Goal: Transaction & Acquisition: Purchase product/service

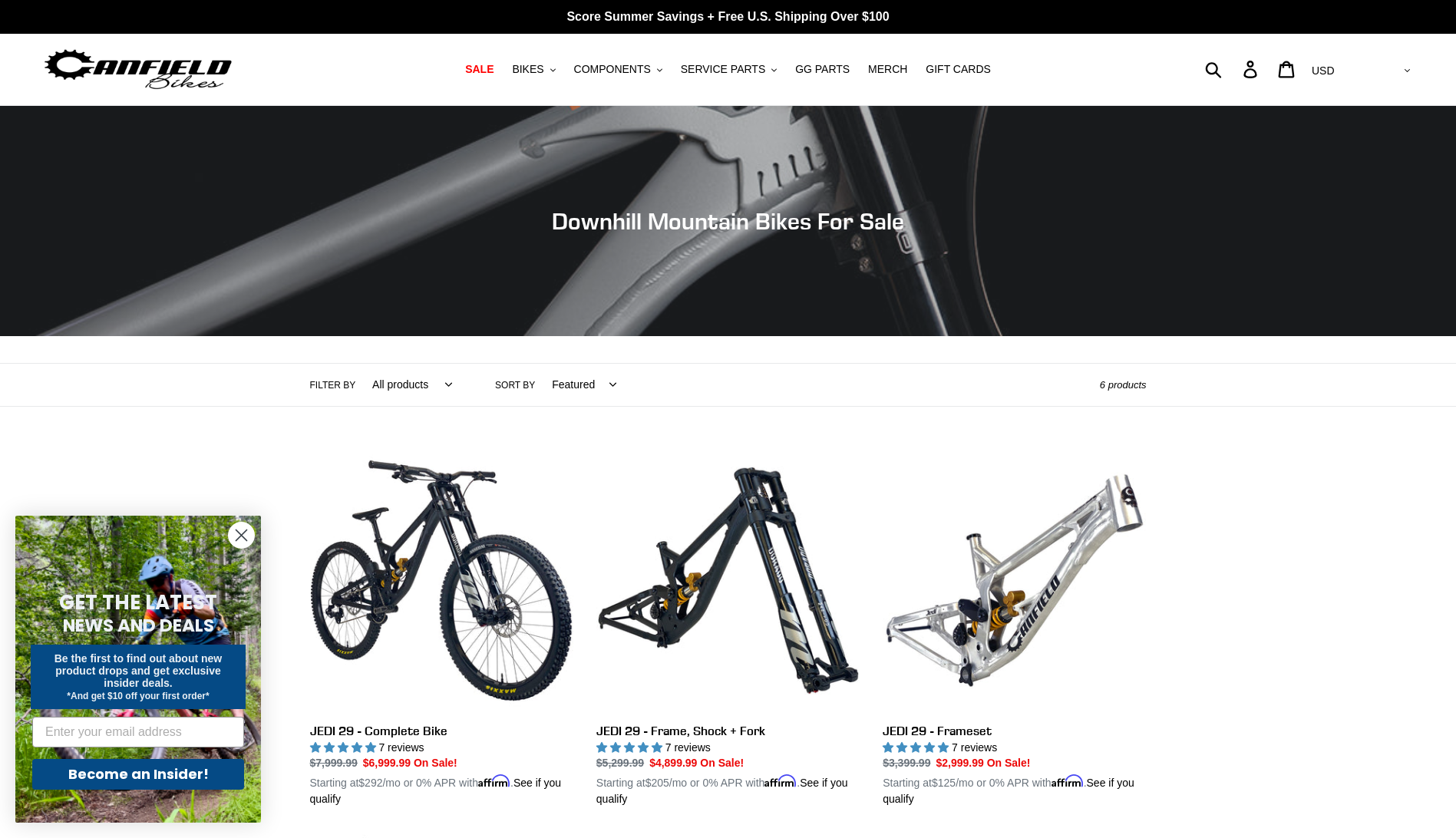
click at [1410, 71] on select "AED AFN ALL AMD ANG AUD AWG AZN BAM BBD BDT BGN BIF BND BOB BSD BWP BZD CAD CDF…" at bounding box center [1359, 71] width 108 height 29
click at [751, 71] on span "SERVICE PARTS" at bounding box center [723, 69] width 84 height 13
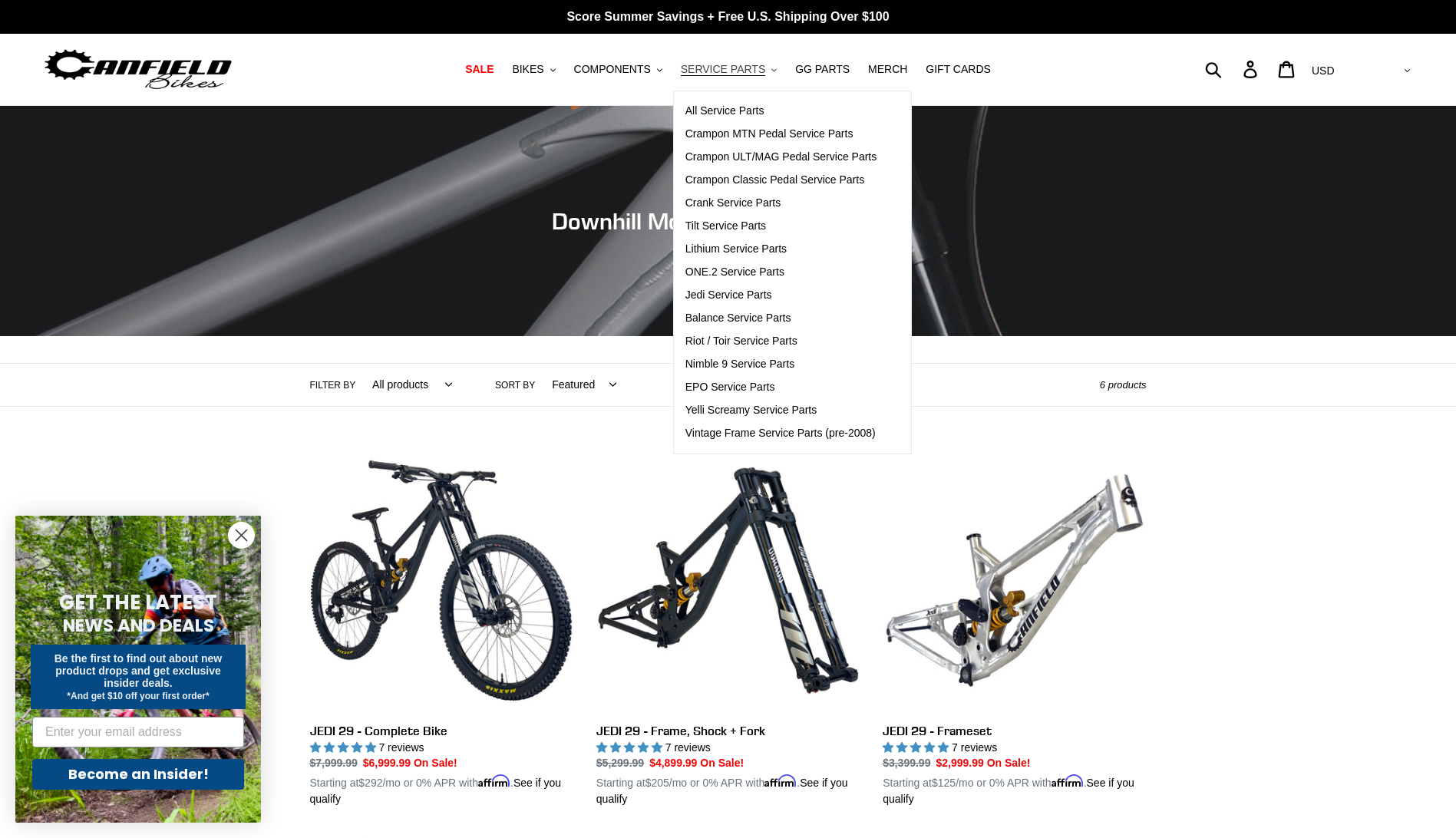
click at [751, 70] on span "SERVICE PARTS" at bounding box center [723, 69] width 84 height 13
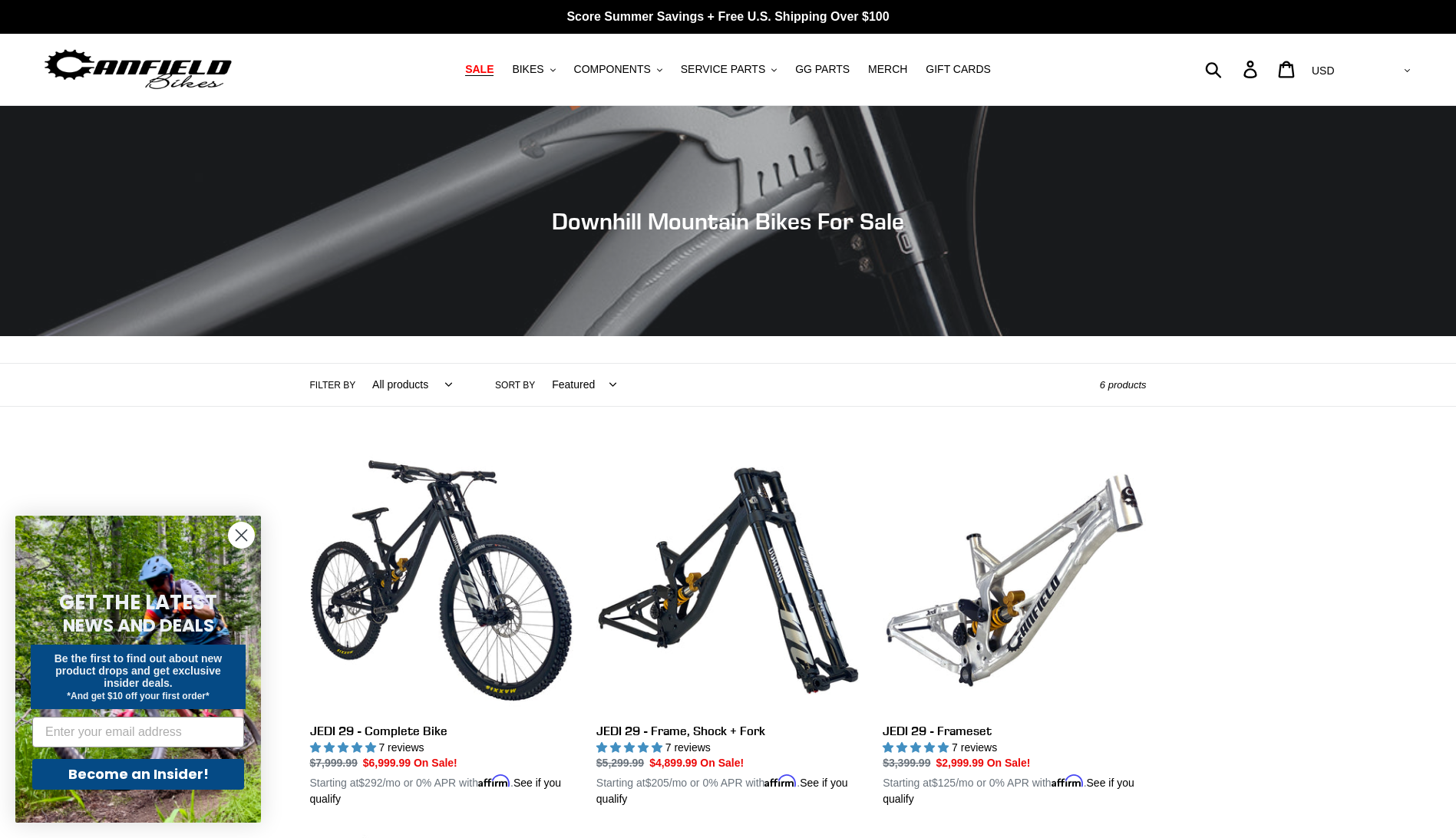
click at [494, 72] on span "SALE" at bounding box center [479, 69] width 29 height 13
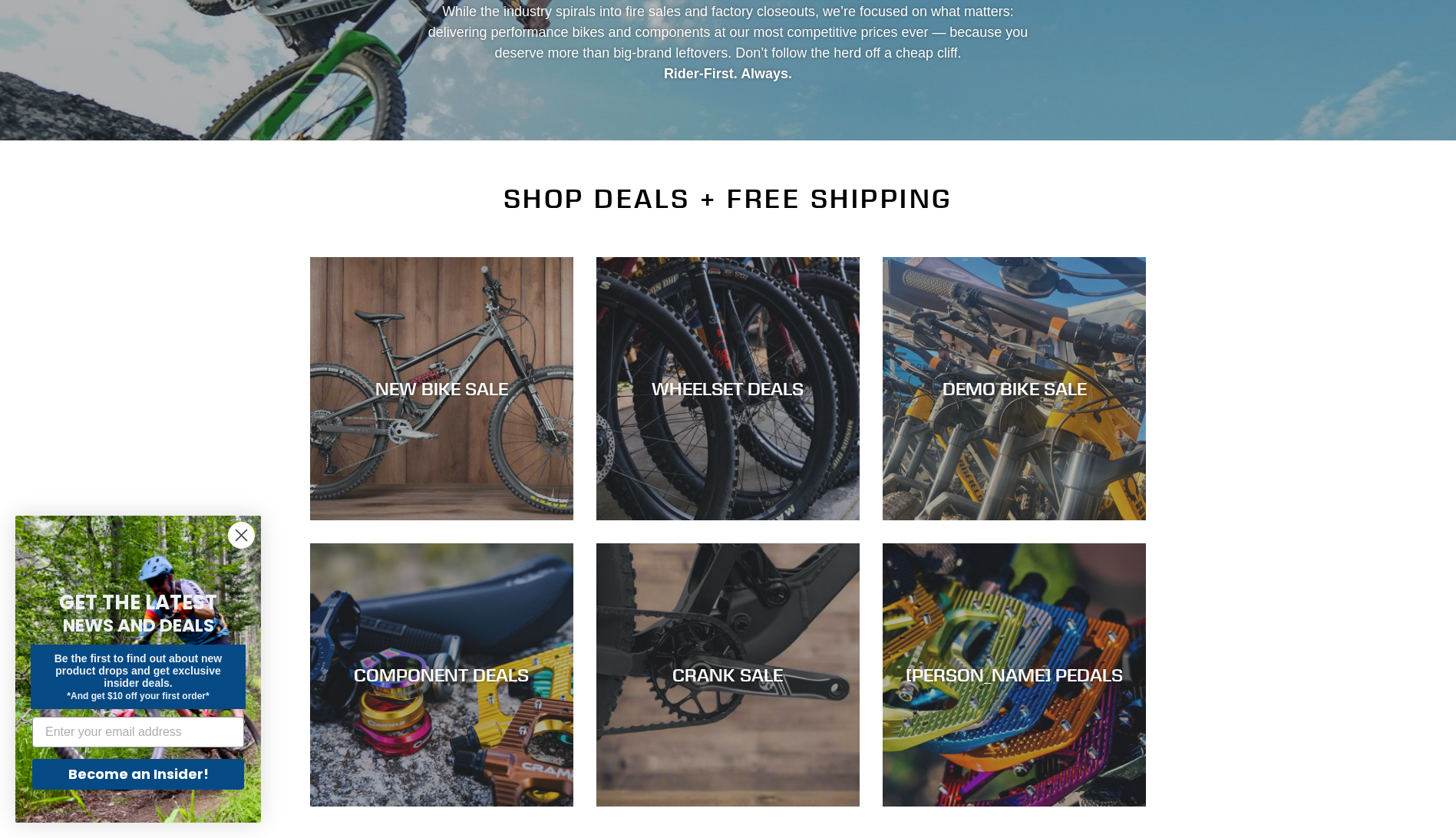
scroll to position [230, 0]
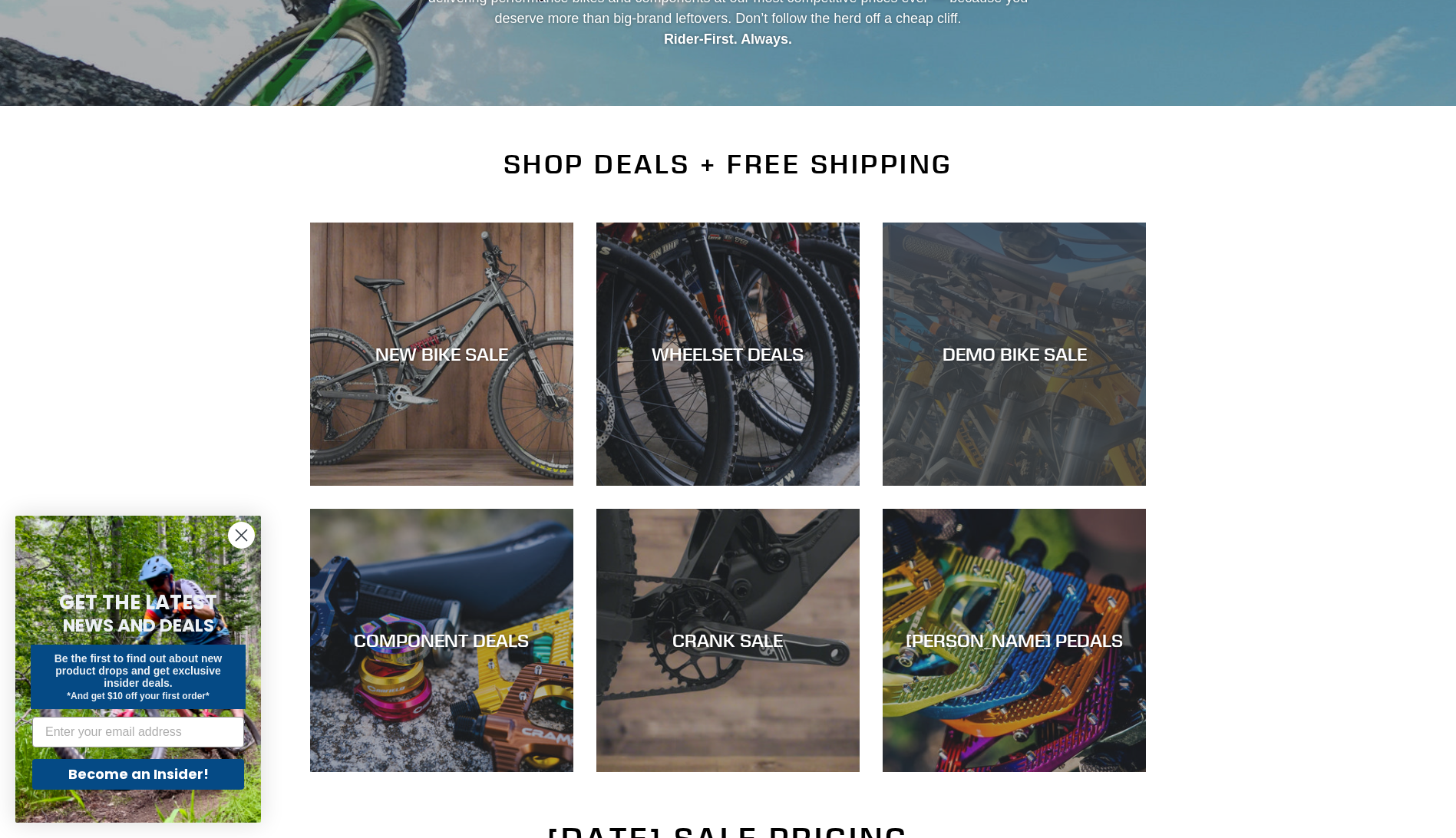
click at [1009, 486] on div "DEMO BIKE SALE" at bounding box center [1014, 486] width 263 height 0
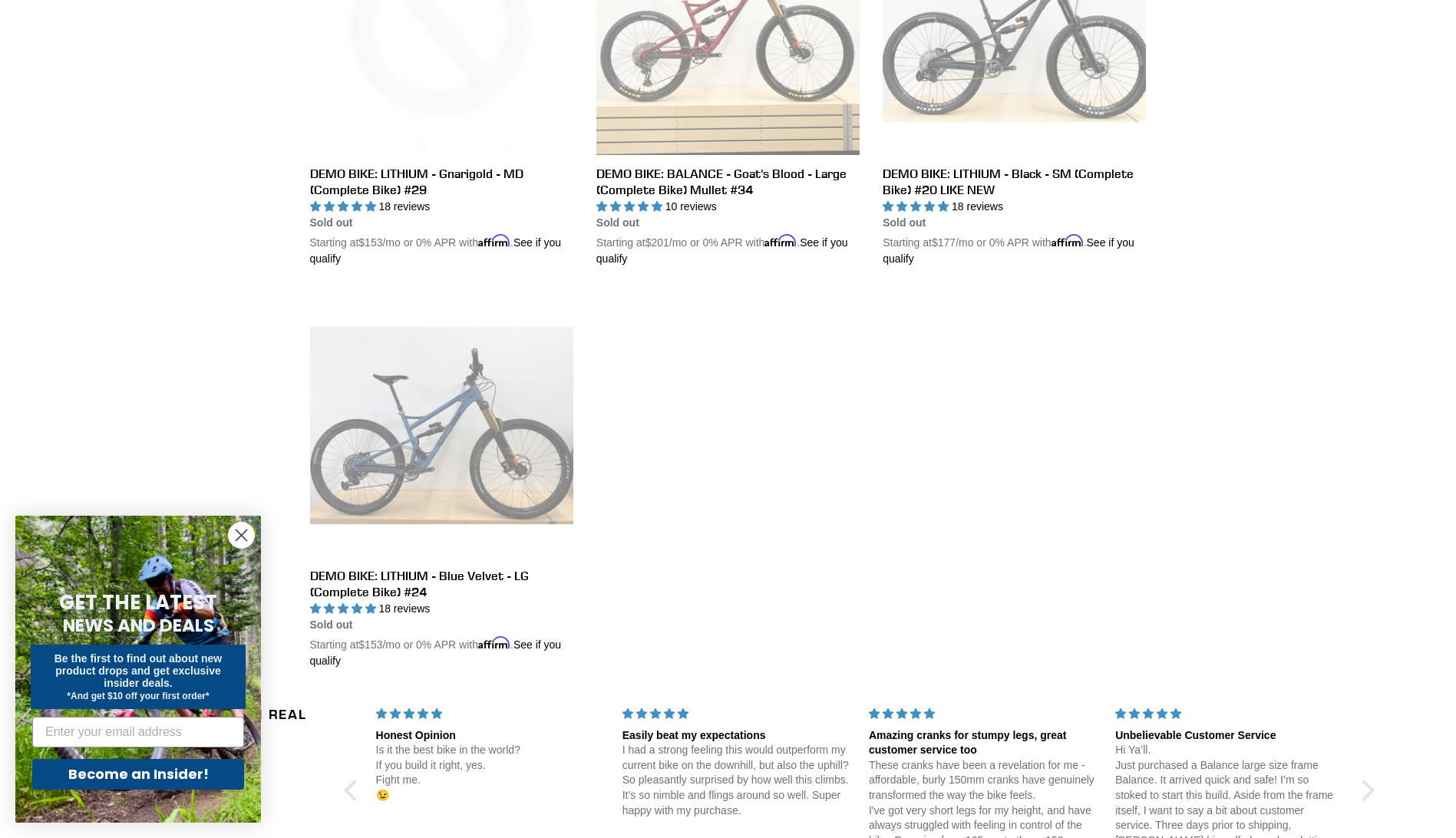
scroll to position [2686, 0]
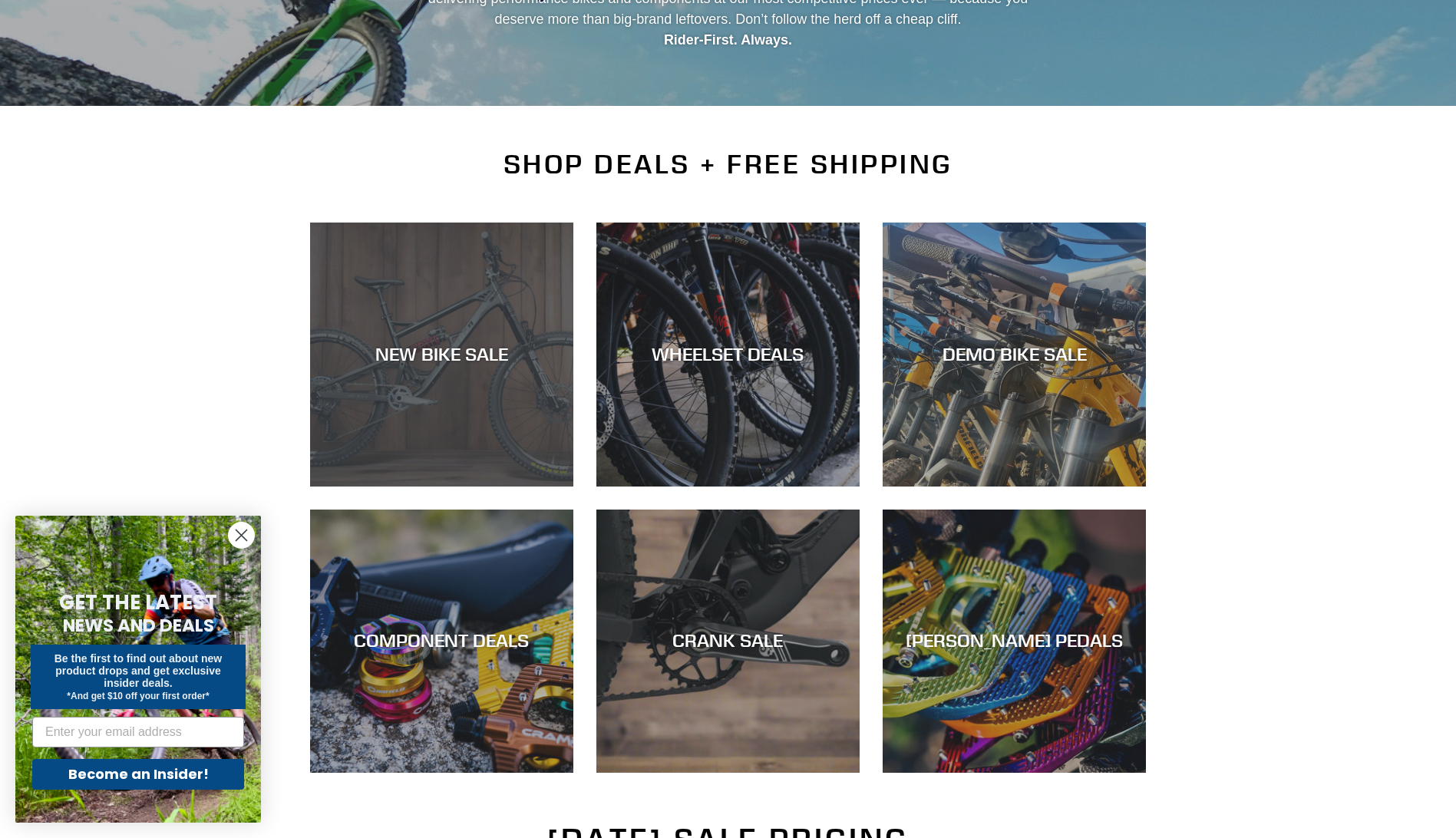
click at [455, 354] on div "NEW BIKE SALE" at bounding box center [442, 354] width 263 height 22
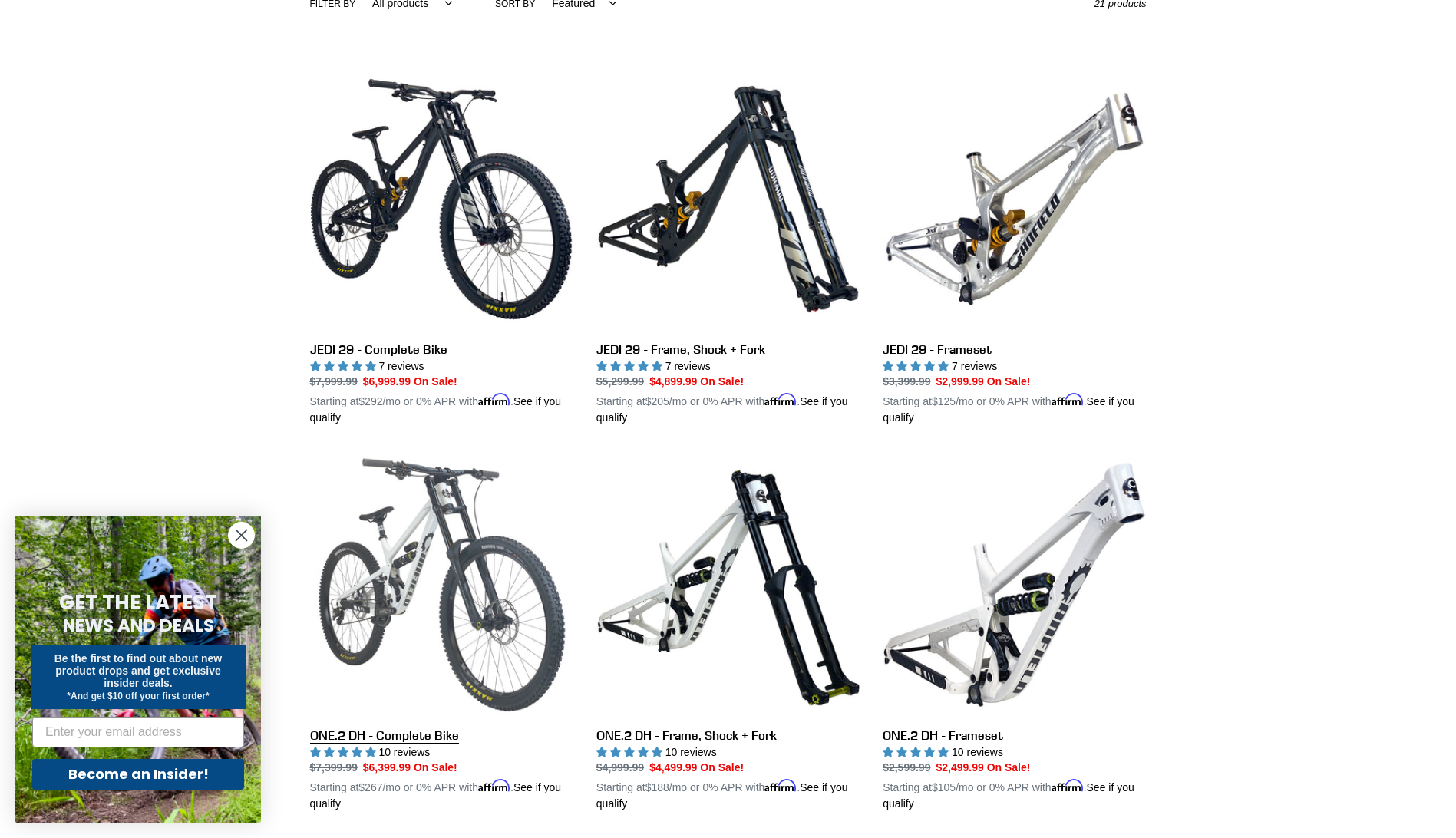
scroll to position [384, 0]
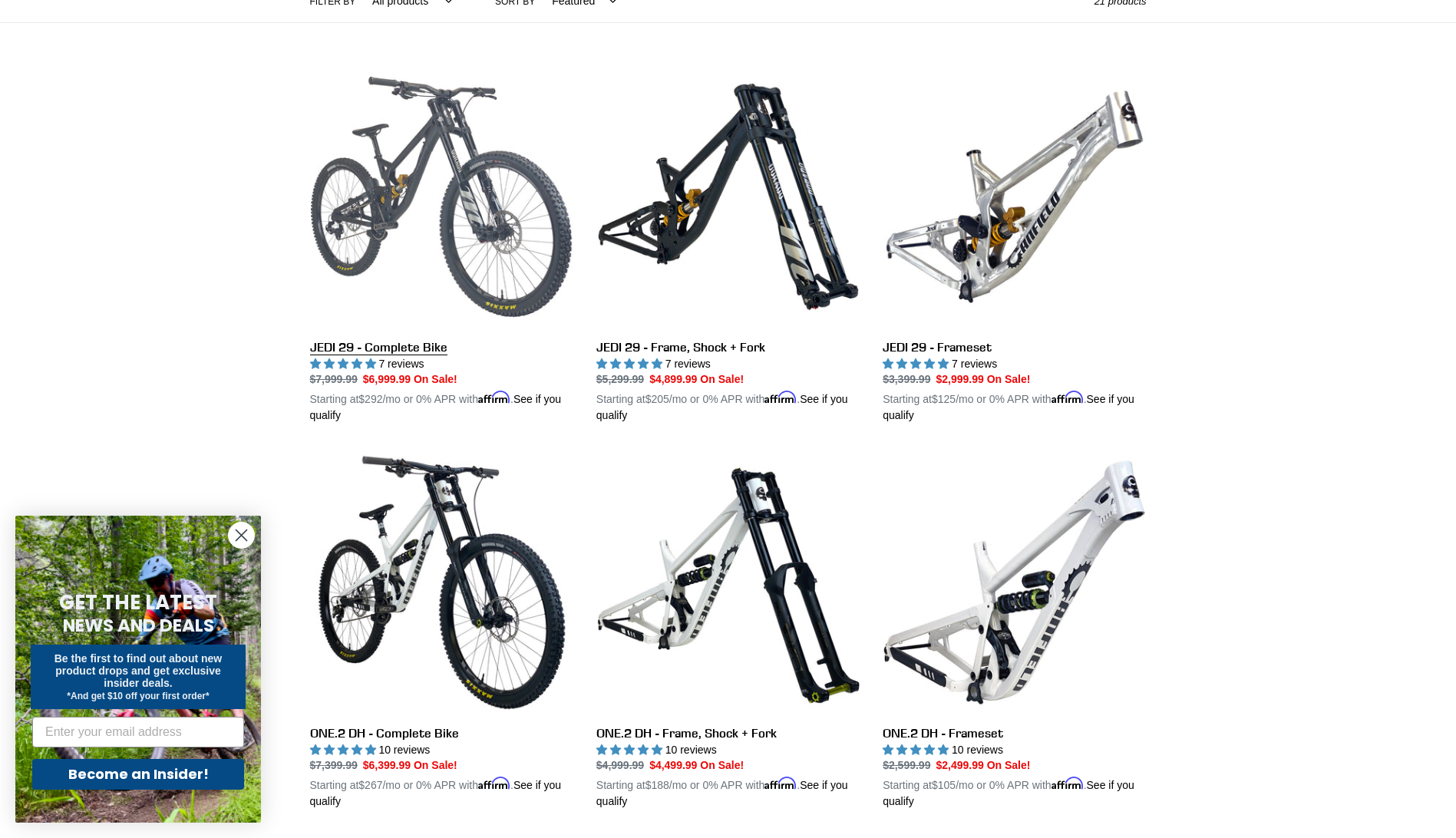
click at [389, 351] on link "JEDI 29 - Complete Bike" at bounding box center [442, 245] width 263 height 360
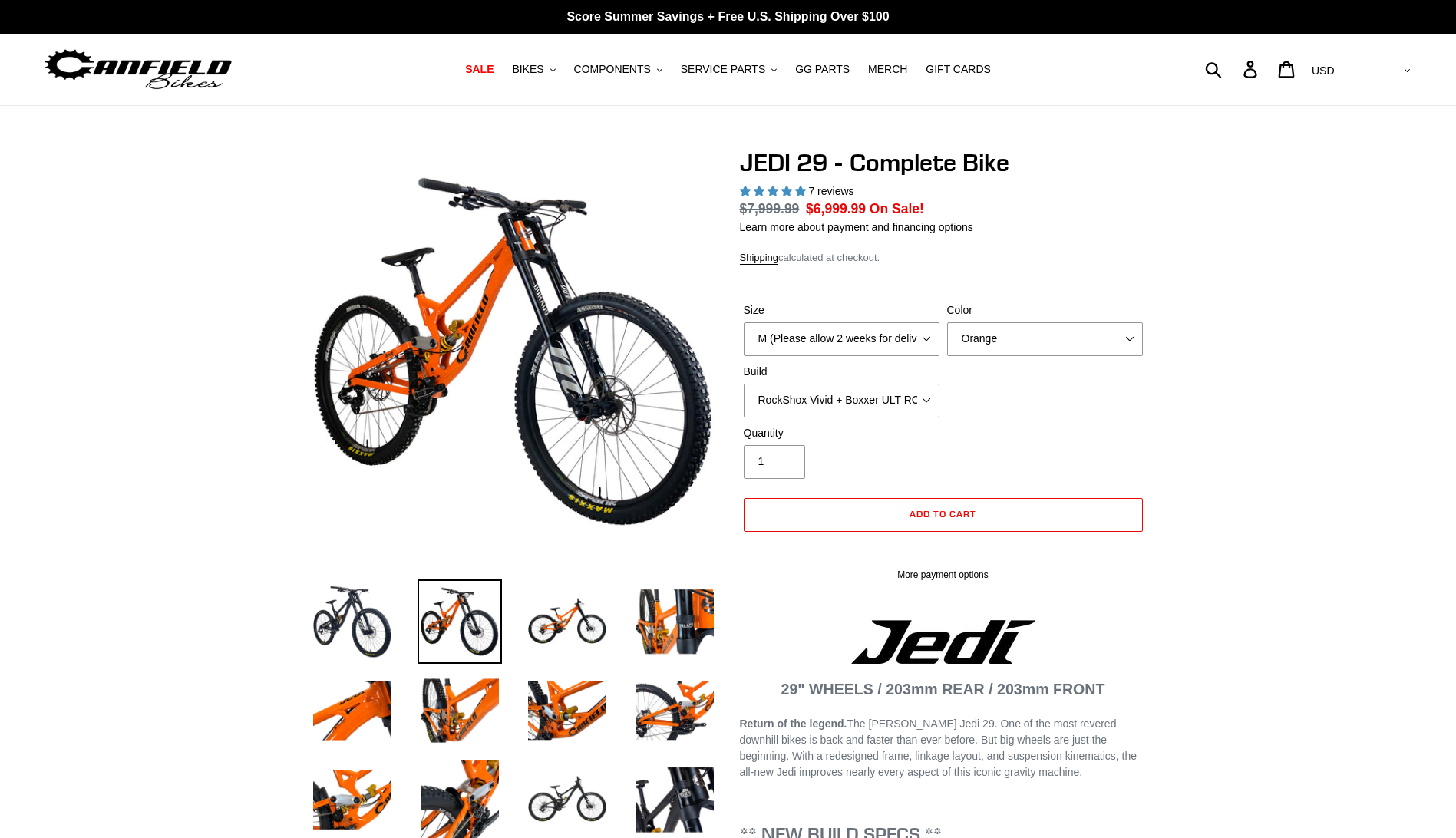
select select "highest-rating"
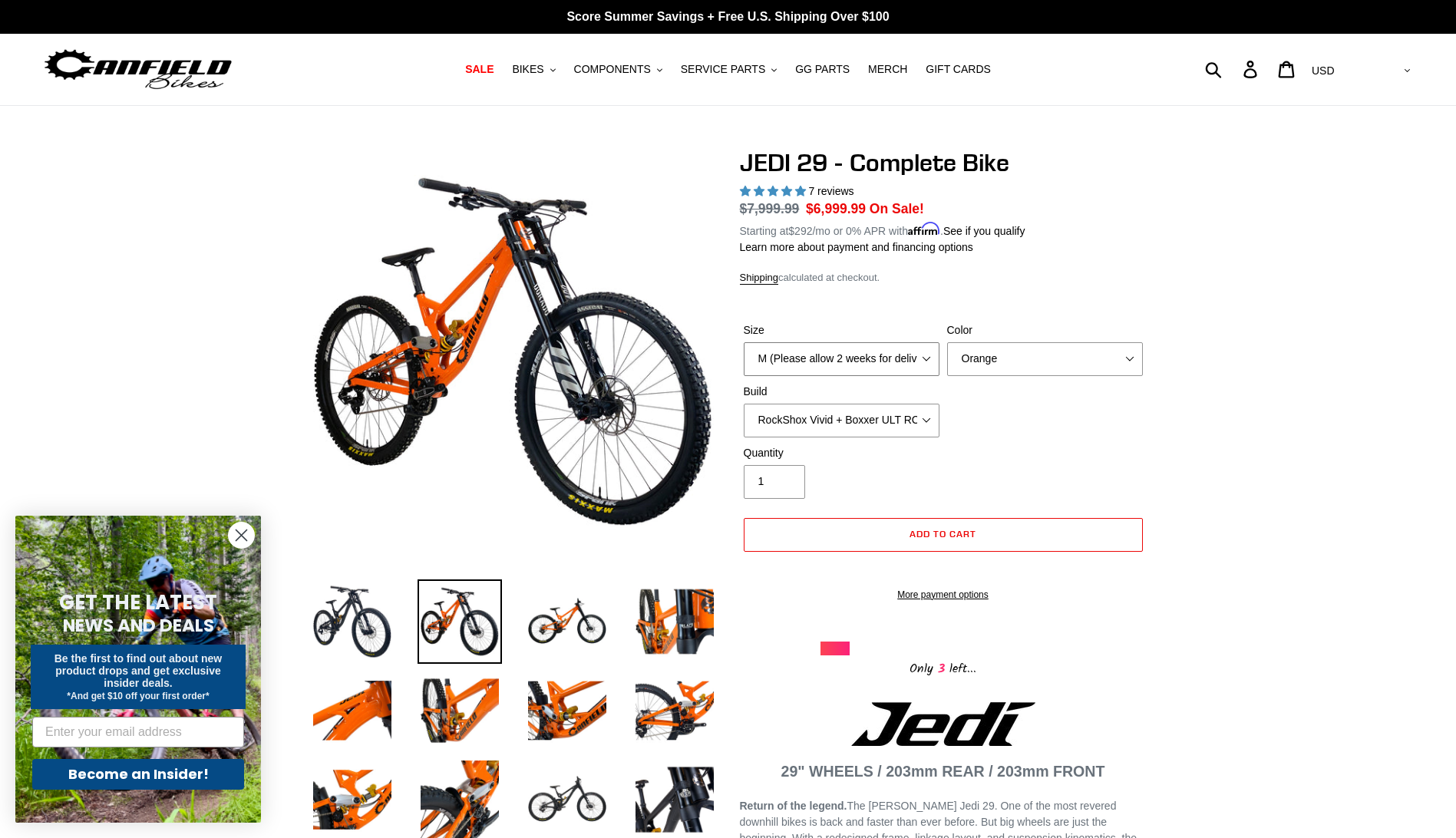
click at [926, 355] on select "M (Please allow 2 weeks for delivery) L (Please allow 2 weeks for delivery) XL …" at bounding box center [841, 360] width 196 height 34
select select "L (Please allow 2 weeks for delivery)"
click at [743, 343] on select "M (Please allow 2 weeks for delivery) L (Please allow 2 weeks for delivery) XL …" at bounding box center [841, 360] width 196 height 34
click at [1135, 355] on select "Orange Stealth Black Raw" at bounding box center [1045, 360] width 196 height 34
click at [947, 343] on select "Orange Stealth Black Raw" at bounding box center [1045, 360] width 196 height 34
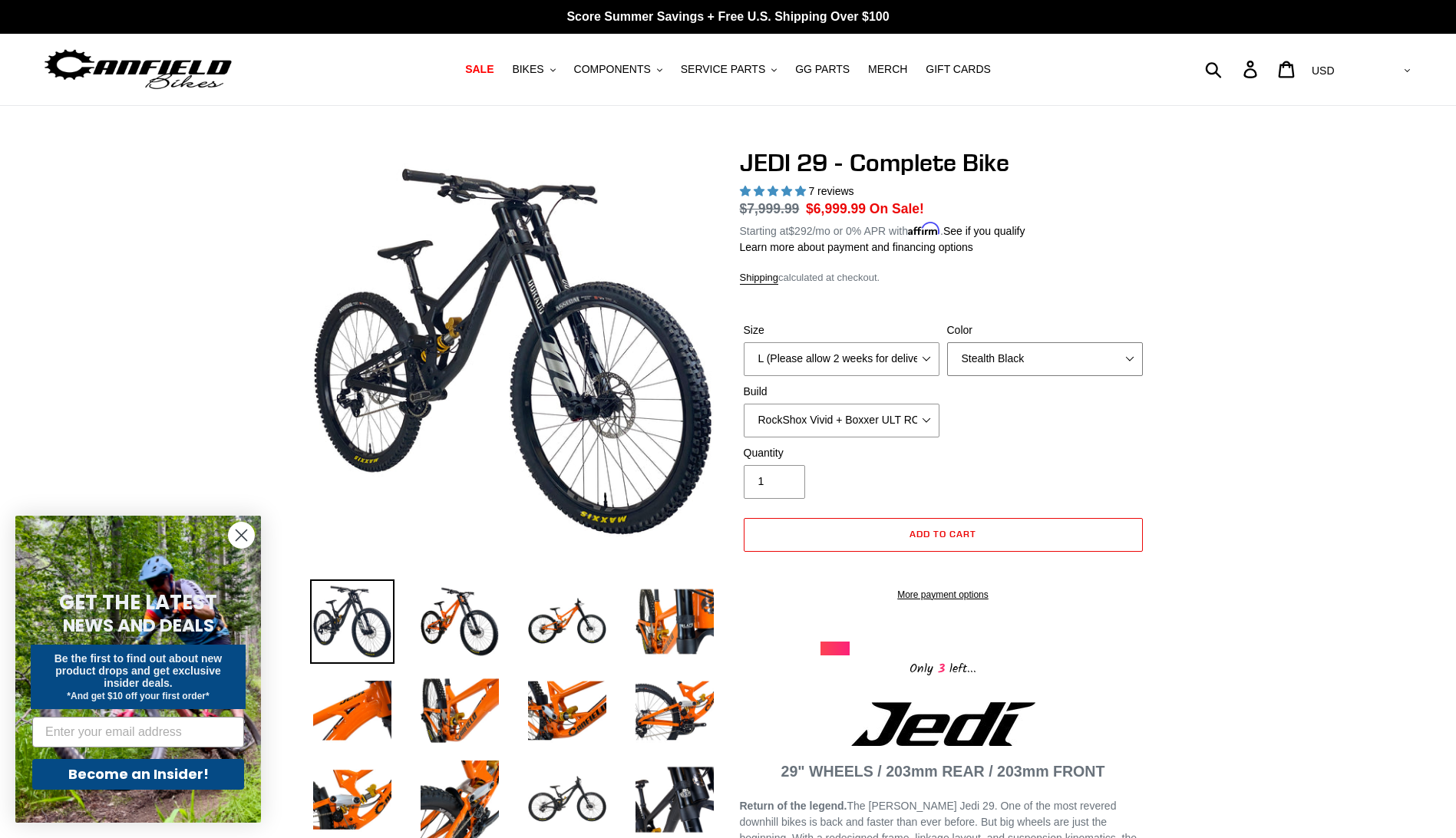
click at [1130, 354] on select "Orange Stealth Black Raw" at bounding box center [1045, 360] width 196 height 34
click at [947, 343] on select "Orange Stealth Black Raw" at bounding box center [1045, 360] width 196 height 34
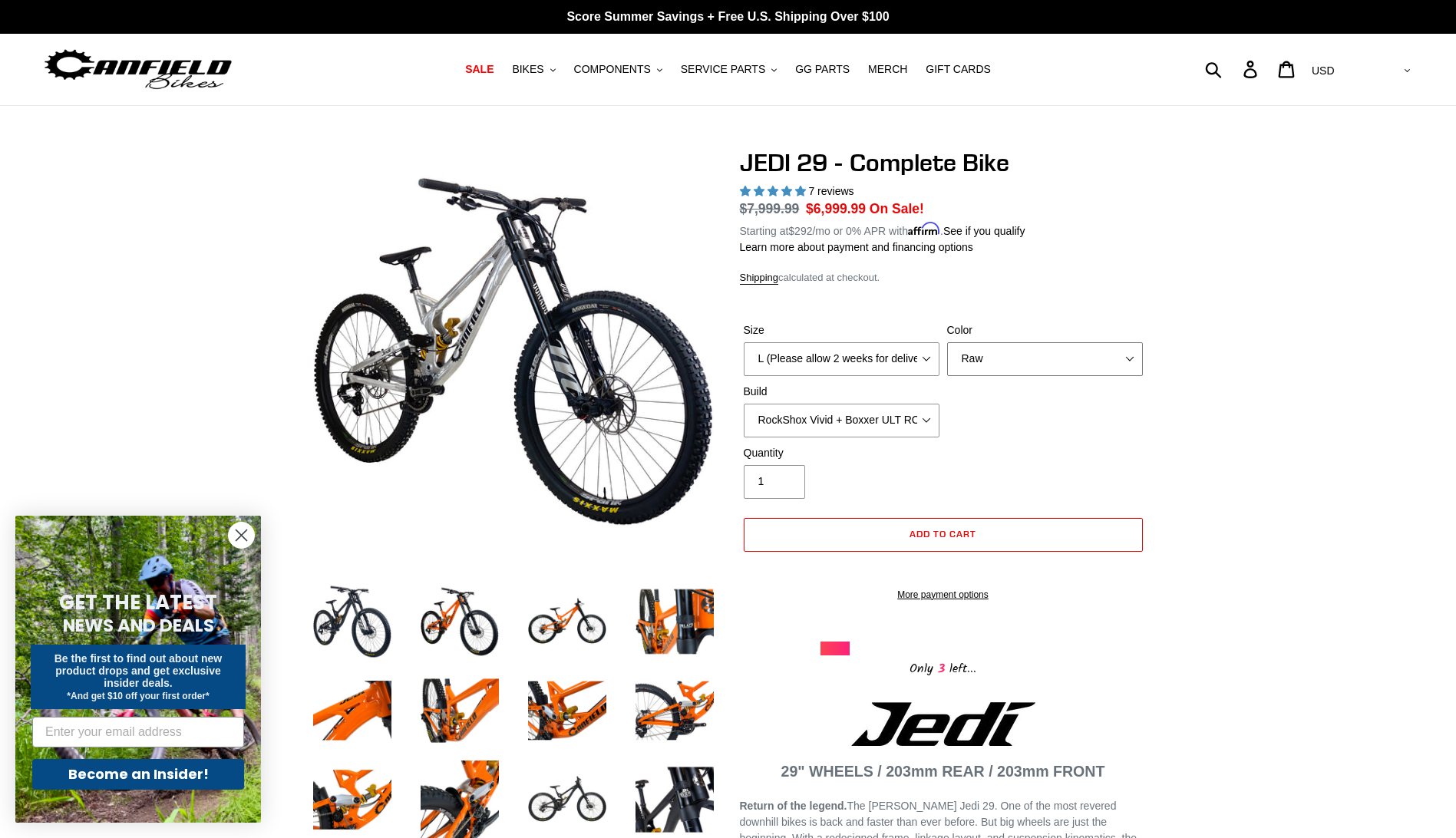
click at [1130, 355] on select "Orange Stealth Black Raw" at bounding box center [1045, 360] width 196 height 34
select select "Orange"
click at [947, 343] on select "Orange Stealth Black Raw" at bounding box center [1045, 360] width 196 height 34
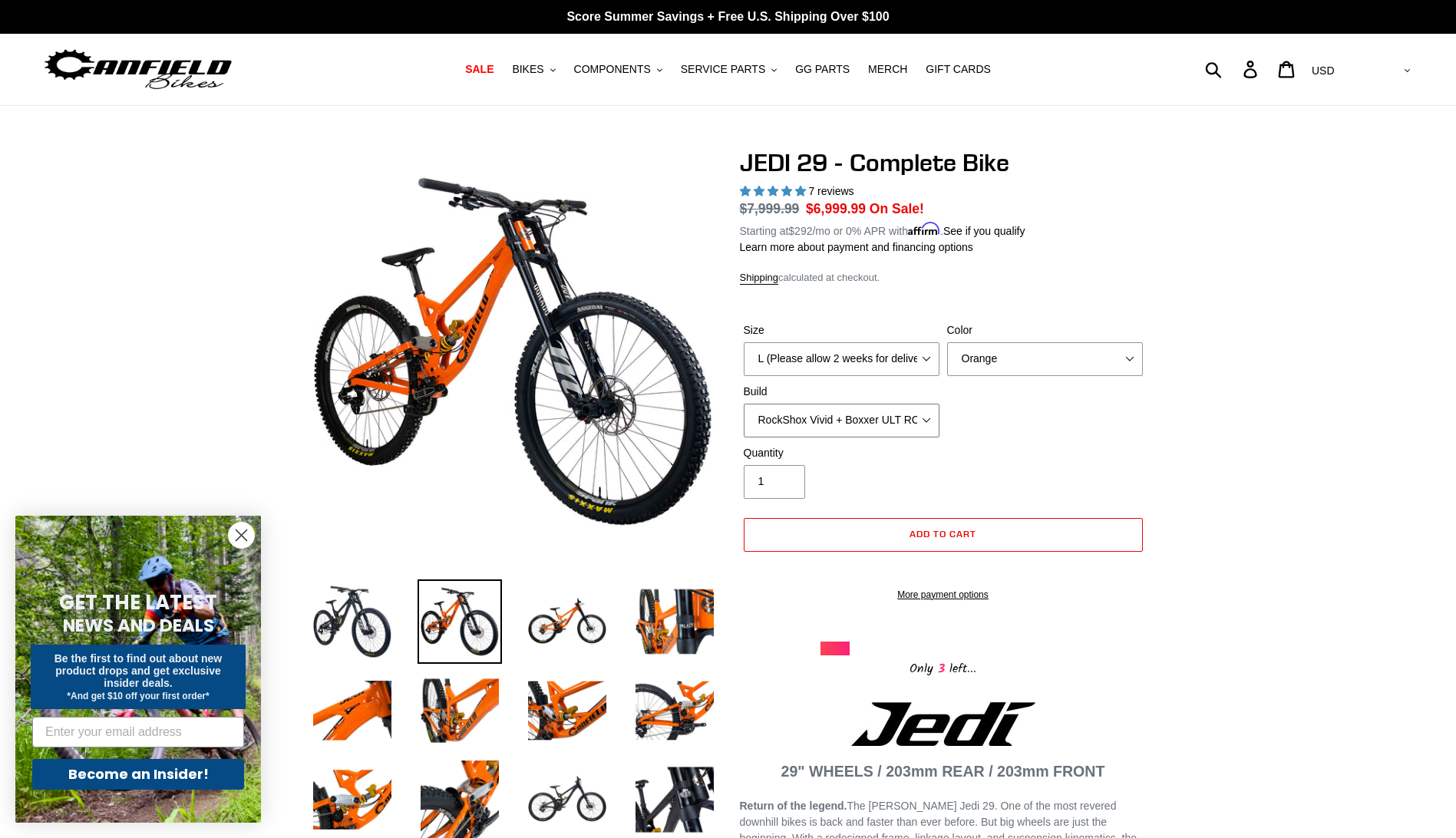
click at [927, 416] on select "RockShox Vivid + Boxxer ULT RC2 C3 200 + SRAM XO RockShox Vivid + Boxxer ULT RC…" at bounding box center [841, 420] width 196 height 34
click at [743, 403] on select "RockShox Vivid + Boxxer ULT RC2 C3 200 + SRAM XO RockShox Vivid + Boxxer ULT RC…" at bounding box center [841, 420] width 196 height 34
click at [933, 417] on select "RockShox Vivid + Boxxer ULT RC2 C3 200 + SRAM XO RockShox Vivid + Boxxer ULT RC…" at bounding box center [841, 420] width 196 height 34
select select "RockShox Vivid + Boxxer ULT RC2 C3 200 + SRAM XO"
click at [743, 403] on select "RockShox Vivid + Boxxer ULT RC2 C3 200 + SRAM XO RockShox Vivid + Boxxer ULT RC…" at bounding box center [841, 420] width 196 height 34
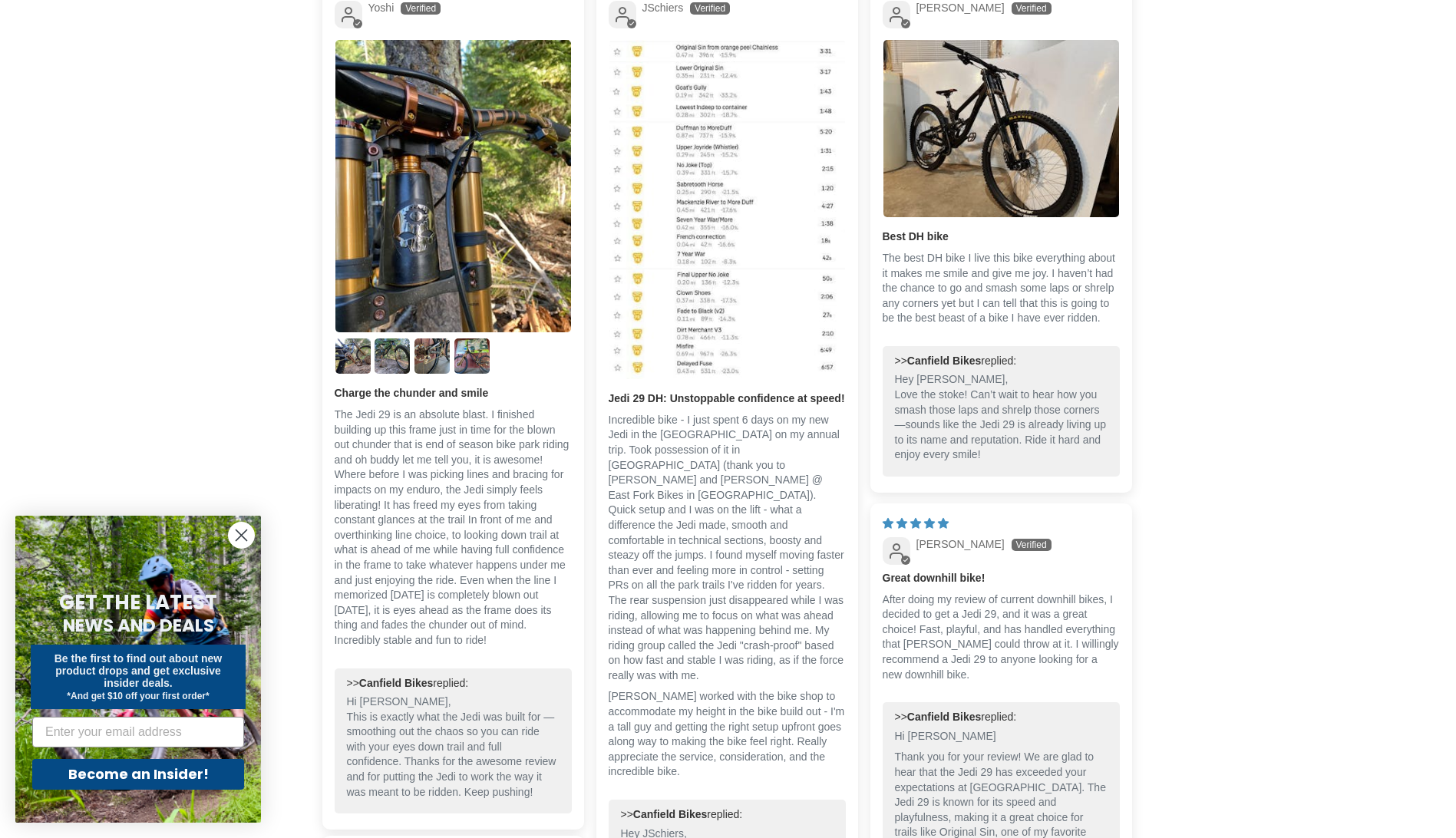
scroll to position [3914, 0]
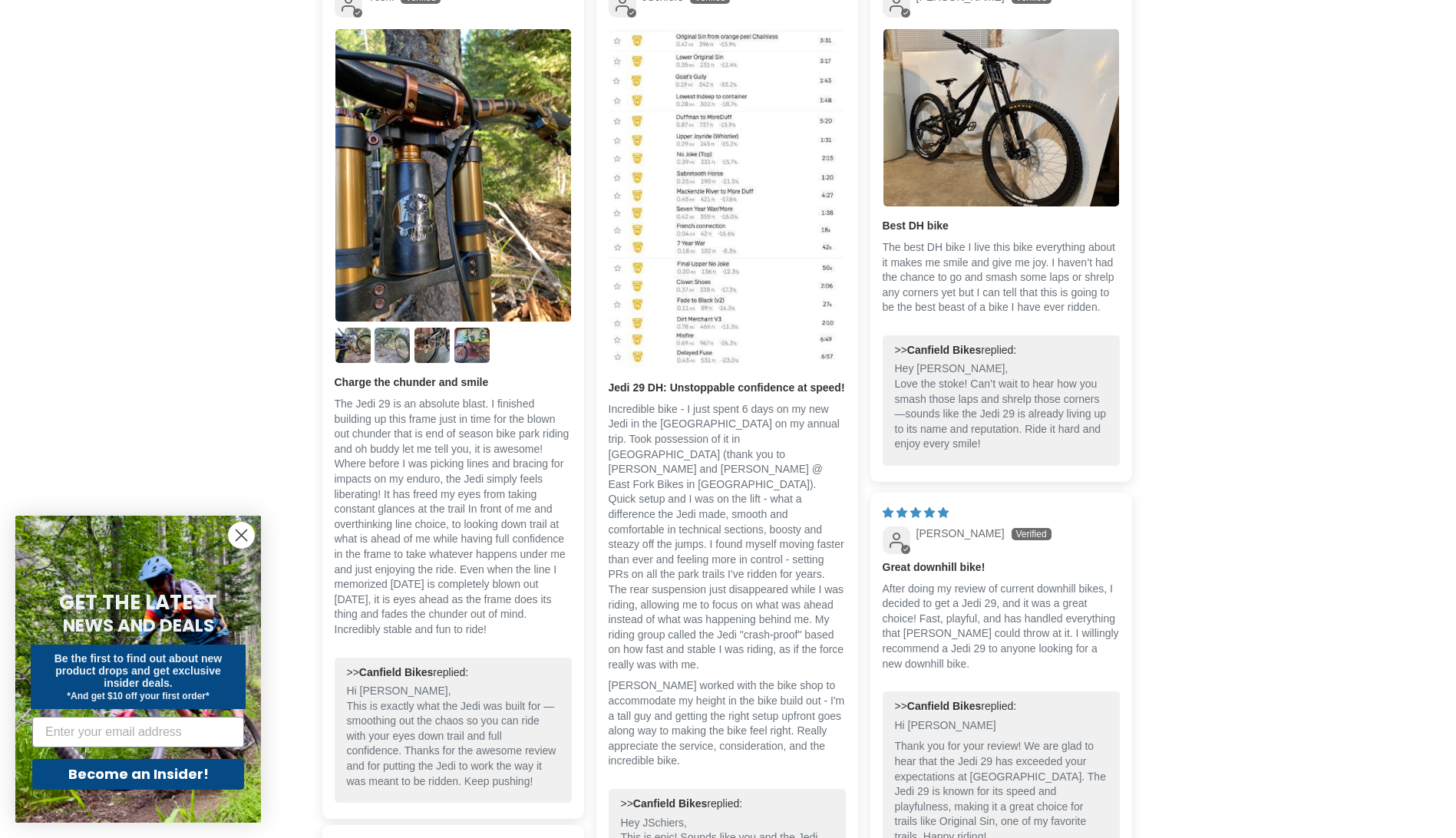
click at [397, 343] on img "Link to user picture 3" at bounding box center [392, 344] width 35 height 35
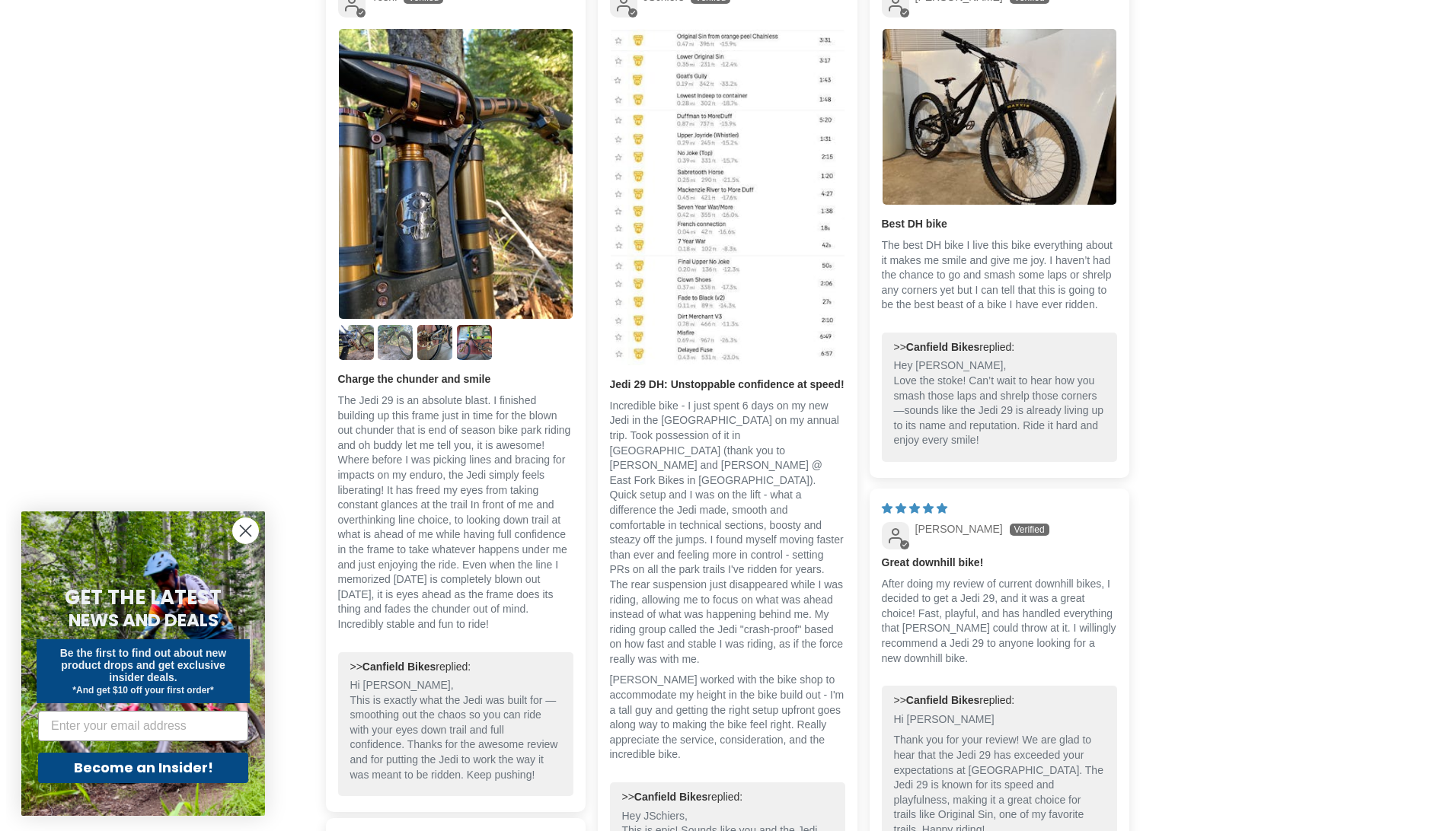
scroll to position [0, 0]
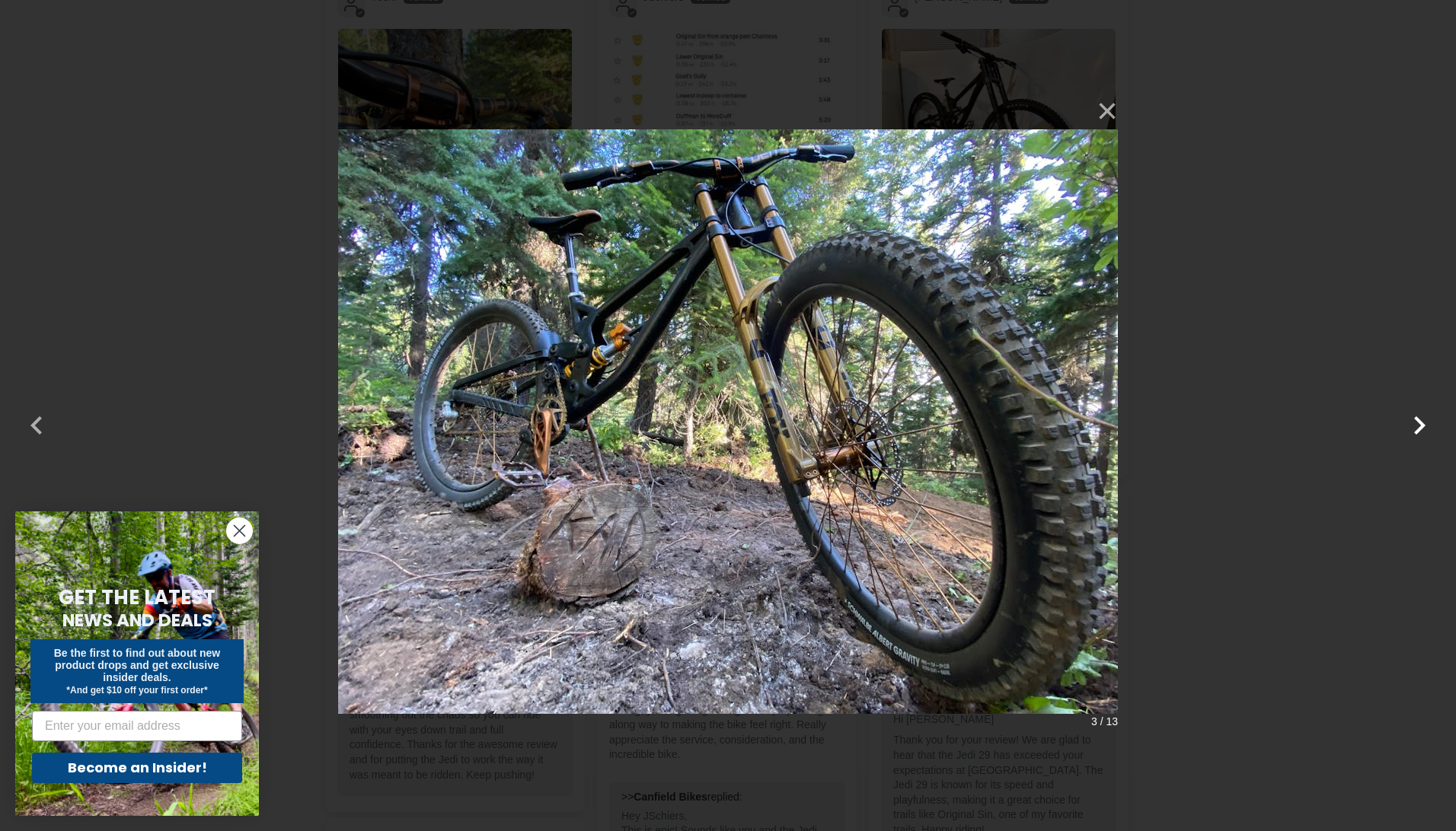
click at [1419, 427] on button "button" at bounding box center [1419, 415] width 36 height 36
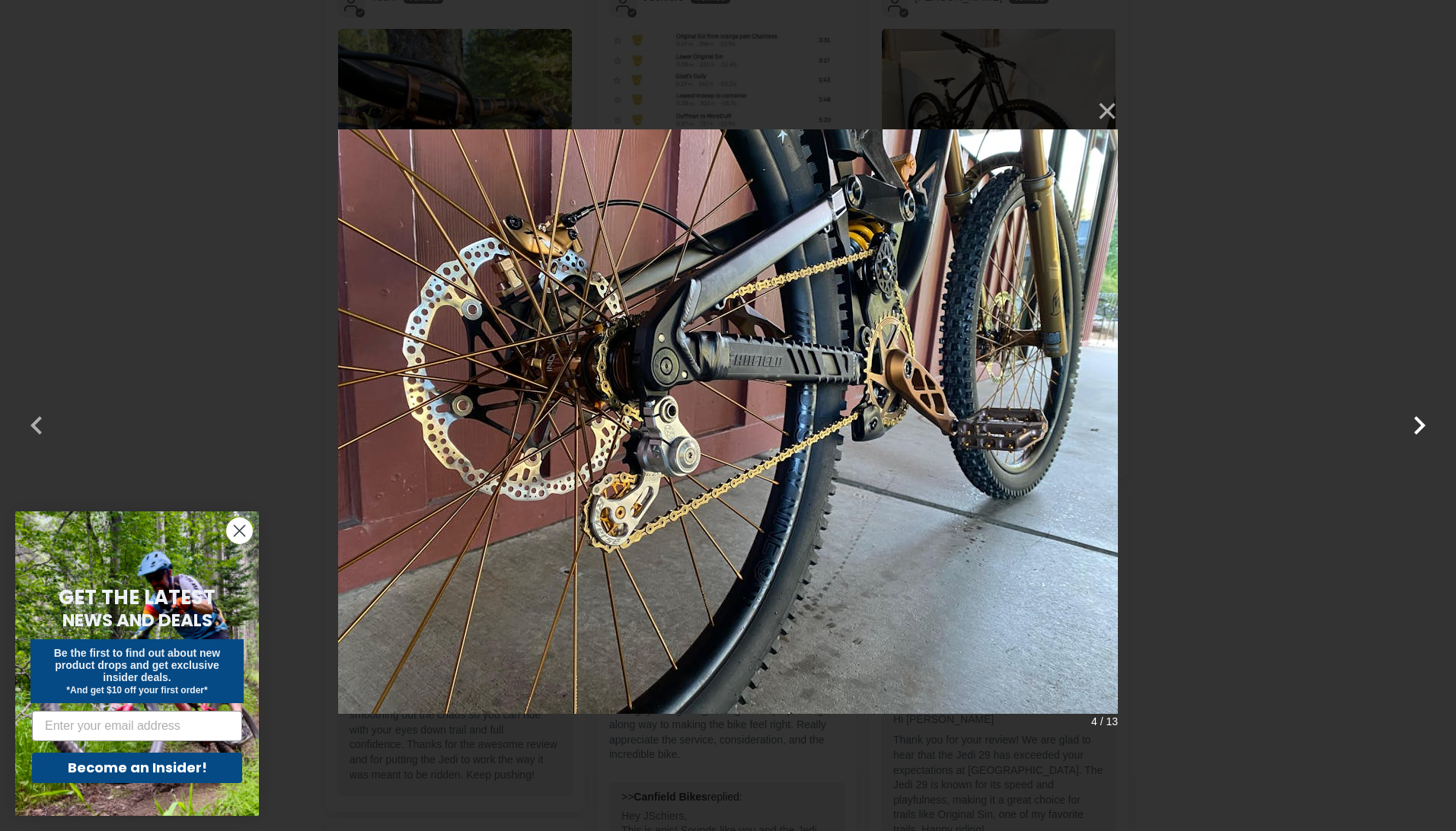
drag, startPoint x: 1419, startPoint y: 427, endPoint x: 1311, endPoint y: 429, distance: 108.0
click at [1311, 429] on div "× 4 / 13 Loading..." at bounding box center [728, 415] width 1456 height 831
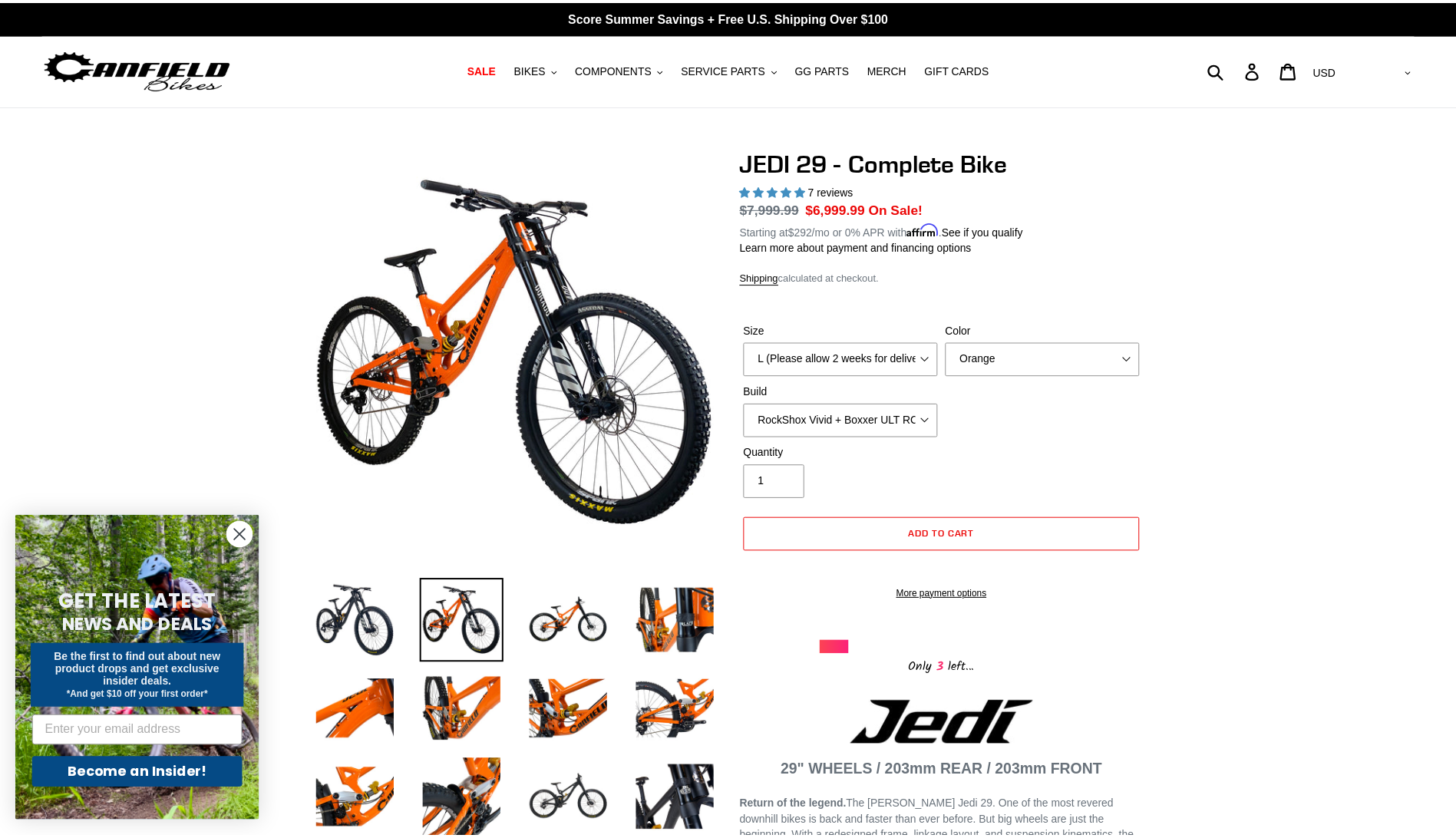
scroll to position [3914, 0]
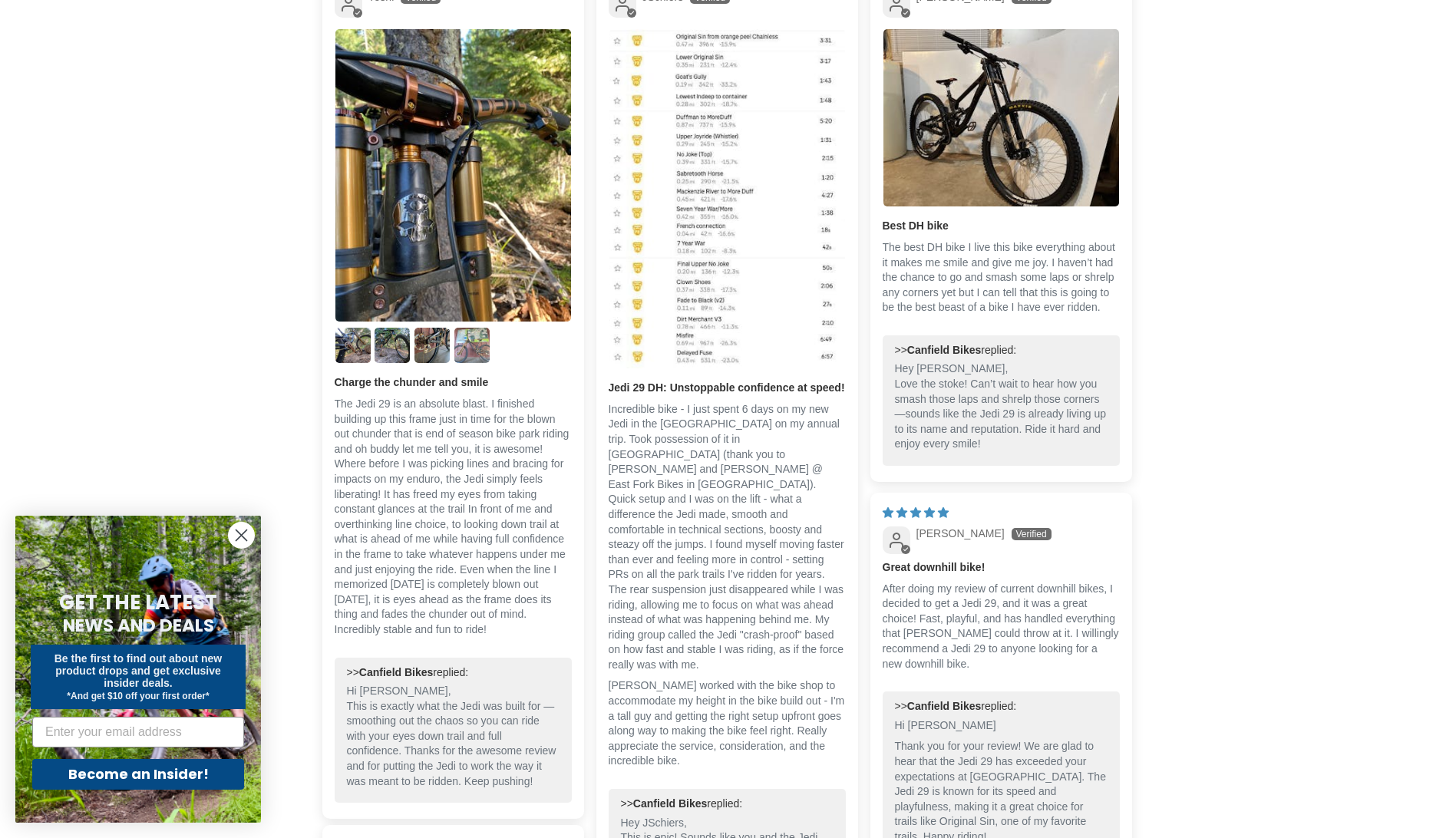
click at [470, 347] on img "Link to user picture 5" at bounding box center [471, 344] width 35 height 35
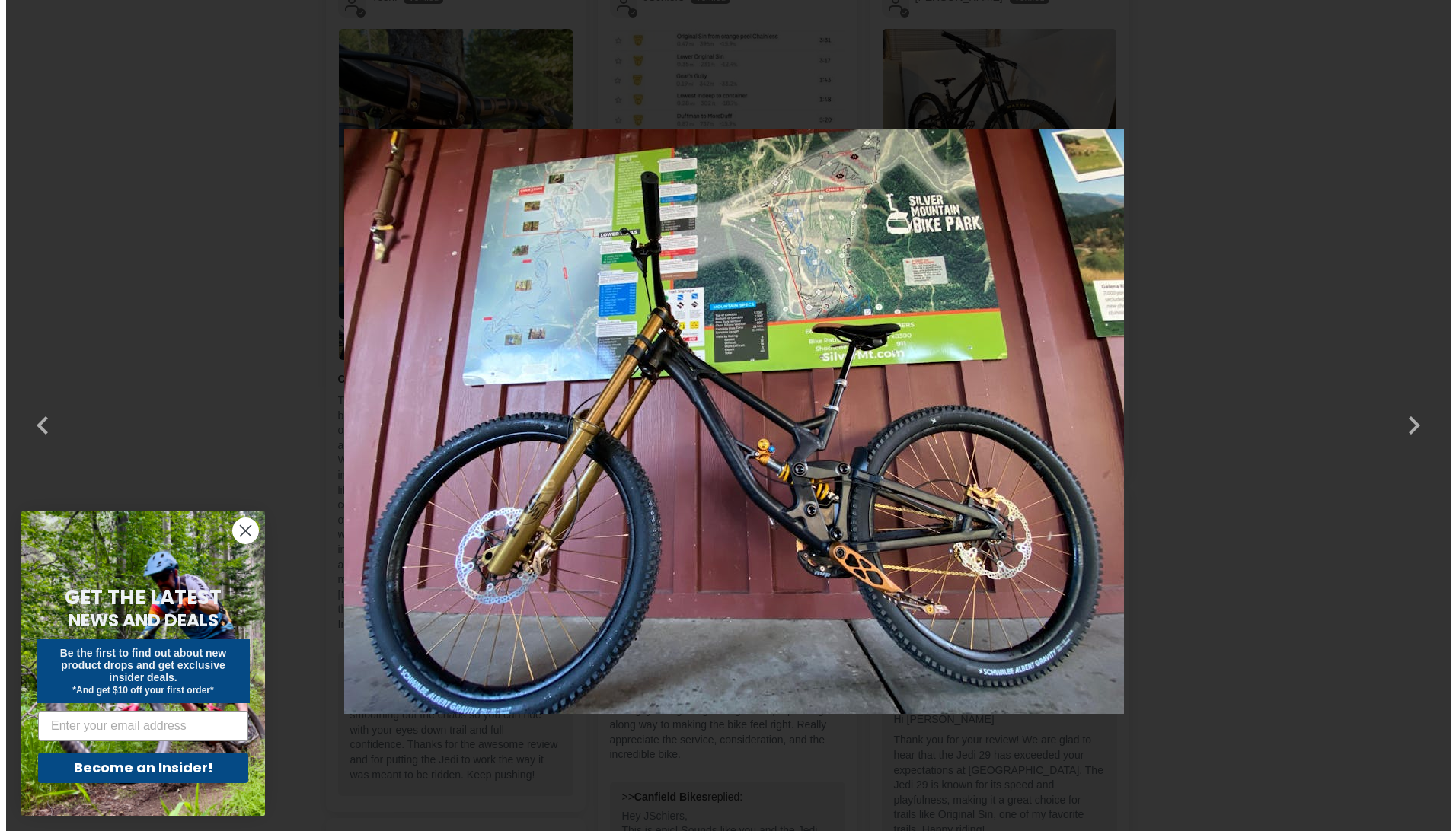
scroll to position [0, 0]
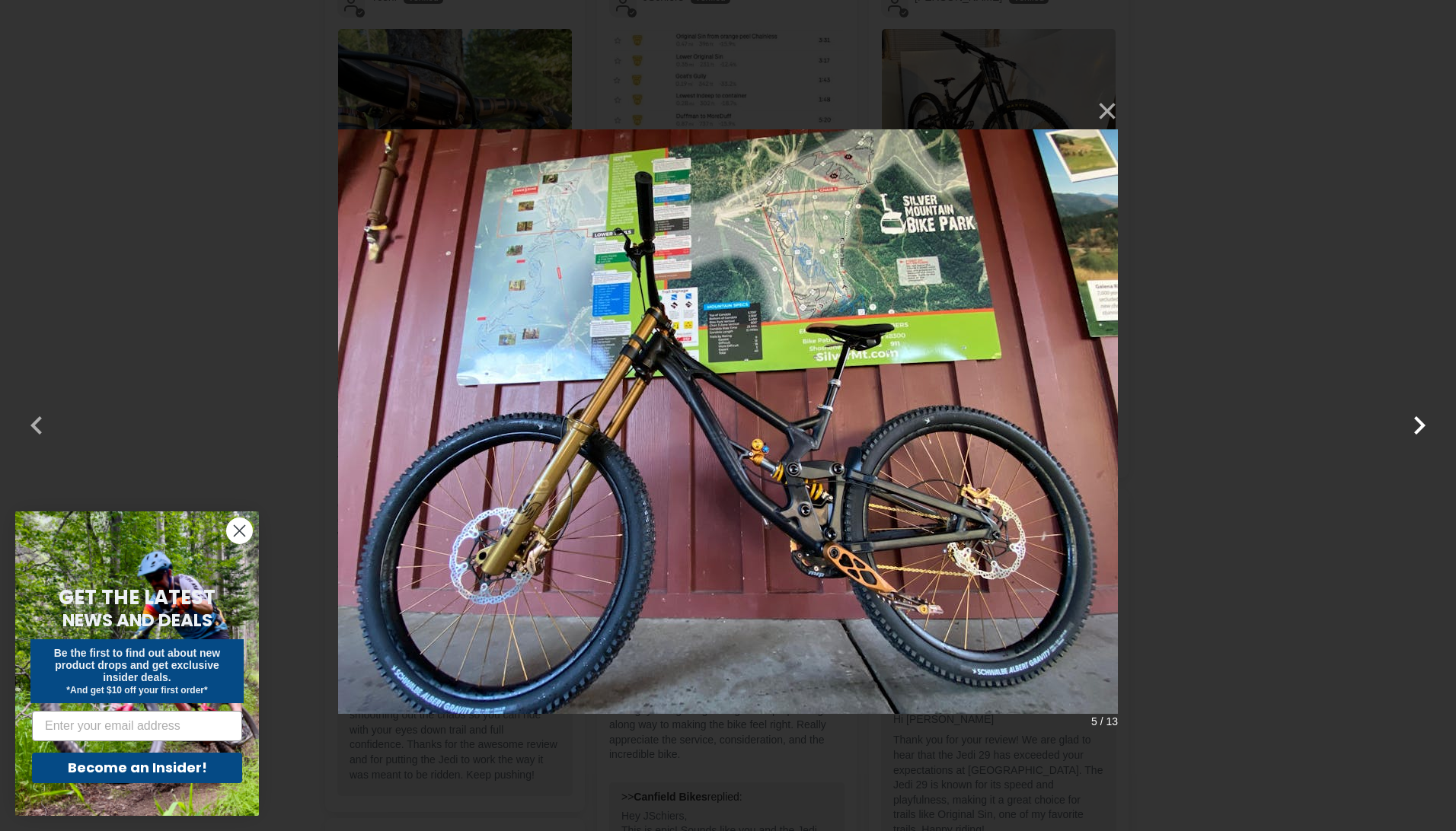
click at [1421, 425] on button "button" at bounding box center [1419, 415] width 36 height 36
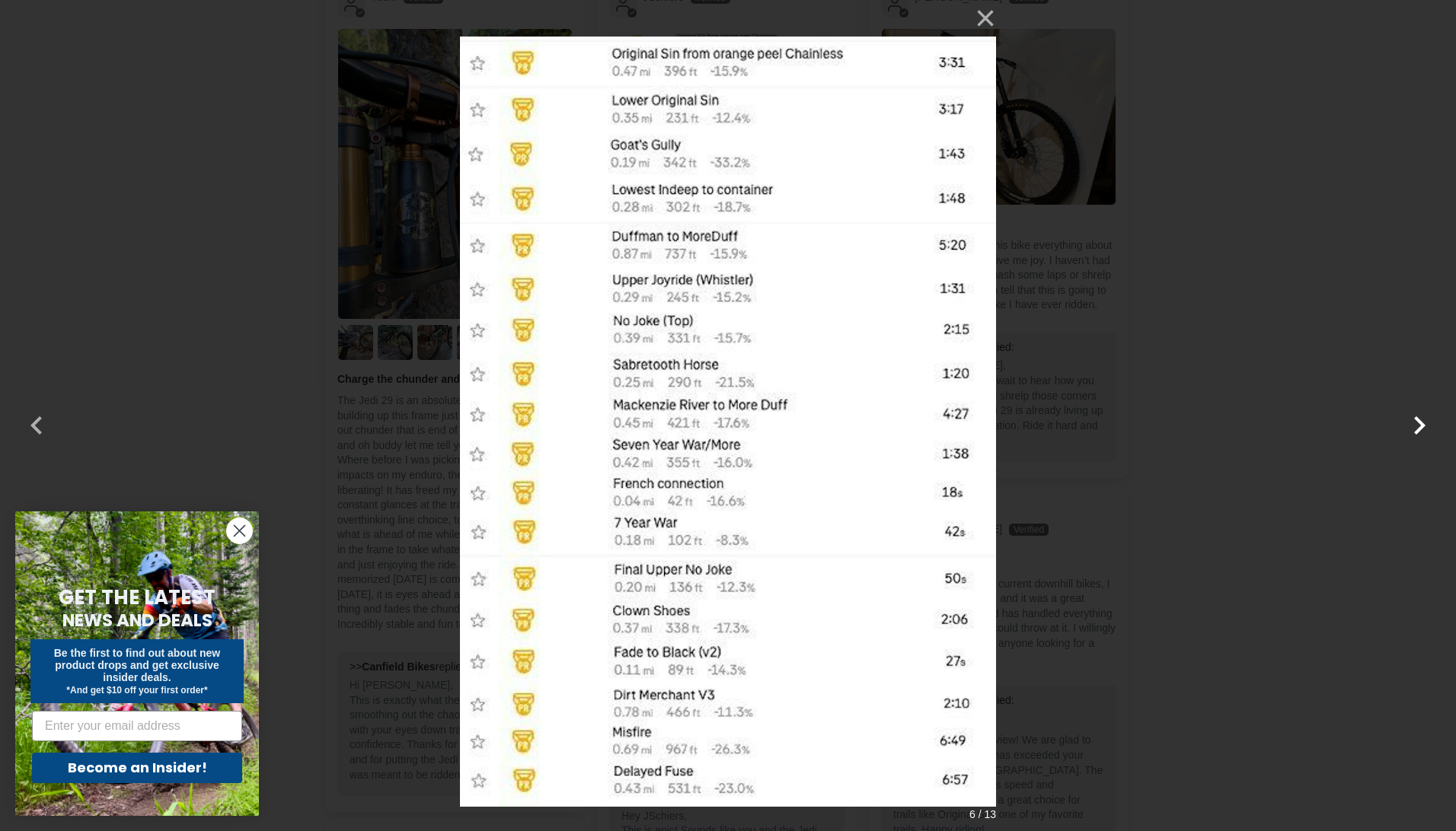
click at [1421, 425] on button "button" at bounding box center [1419, 415] width 36 height 36
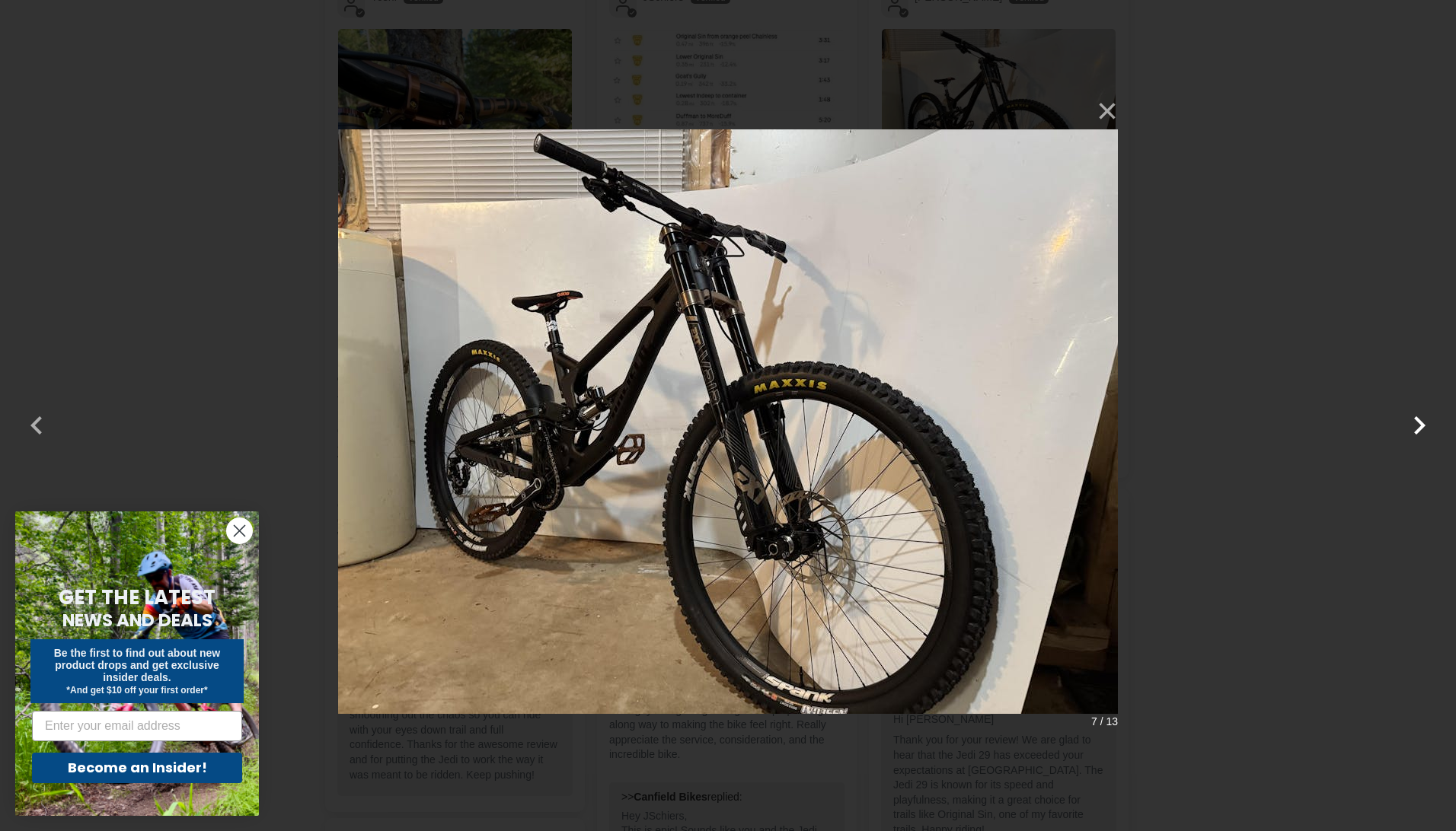
click at [1420, 425] on button "button" at bounding box center [1419, 415] width 36 height 36
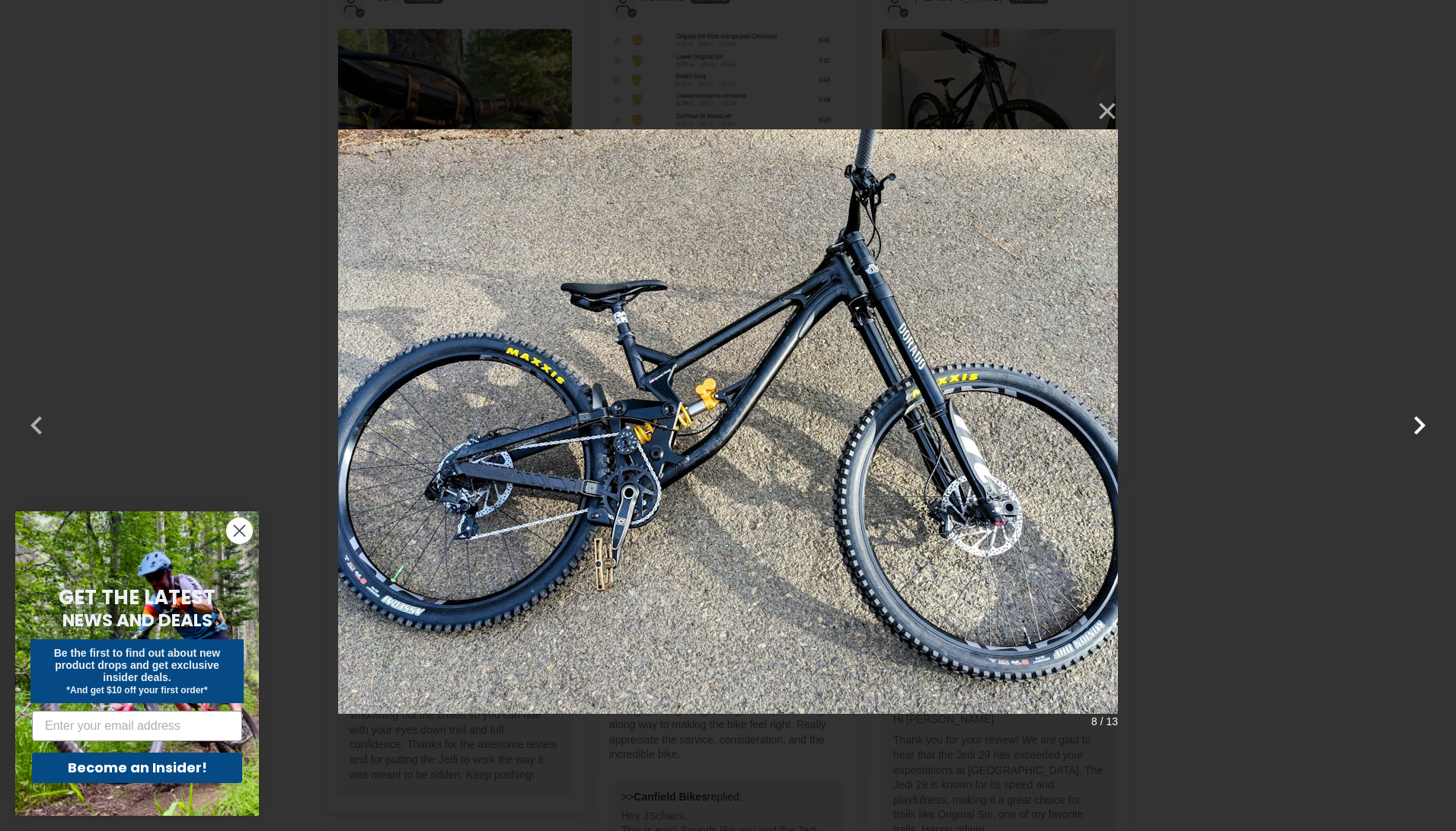
click at [1418, 424] on button "button" at bounding box center [1419, 415] width 36 height 36
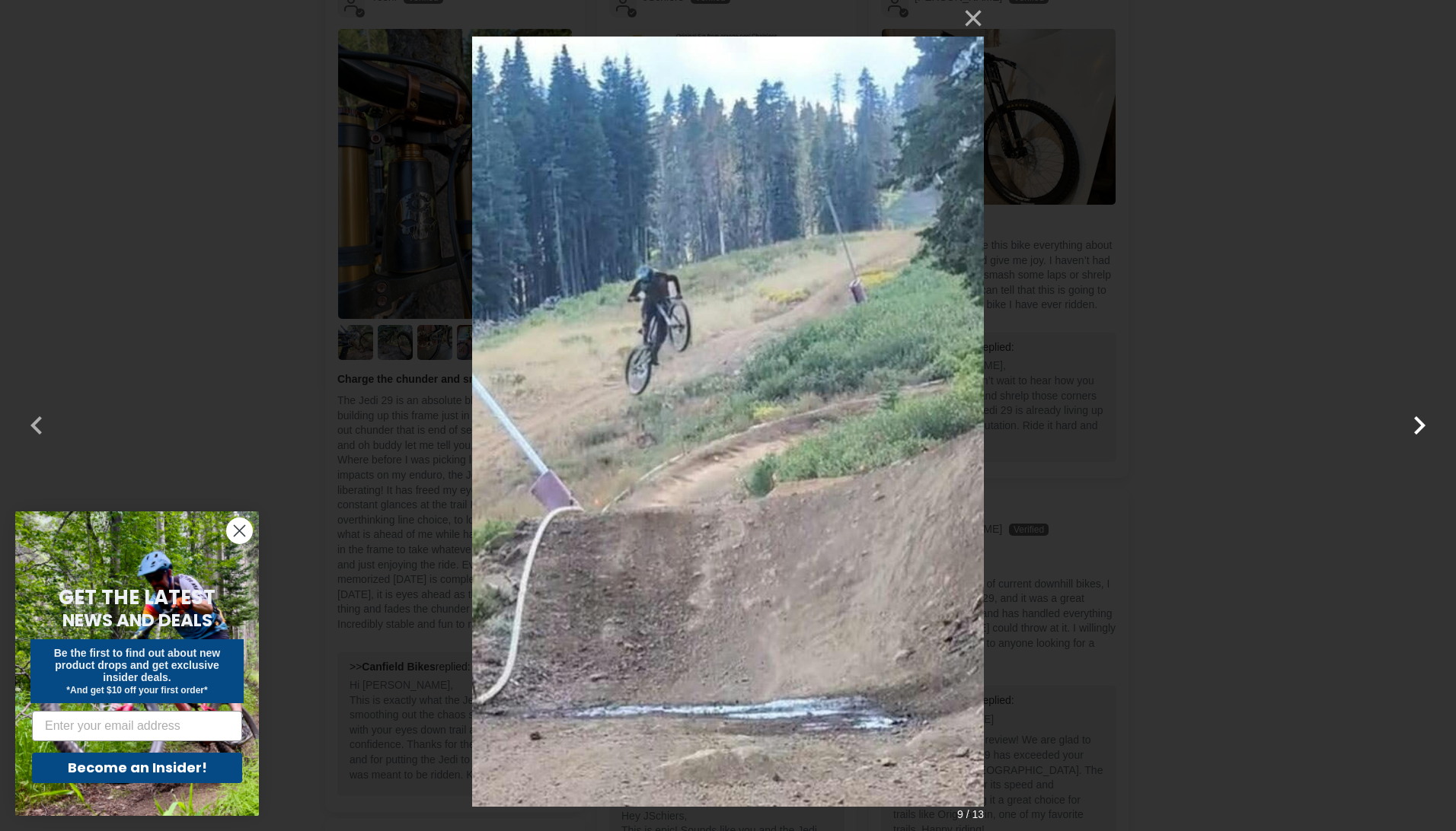
click at [1419, 432] on button "button" at bounding box center [1419, 415] width 36 height 36
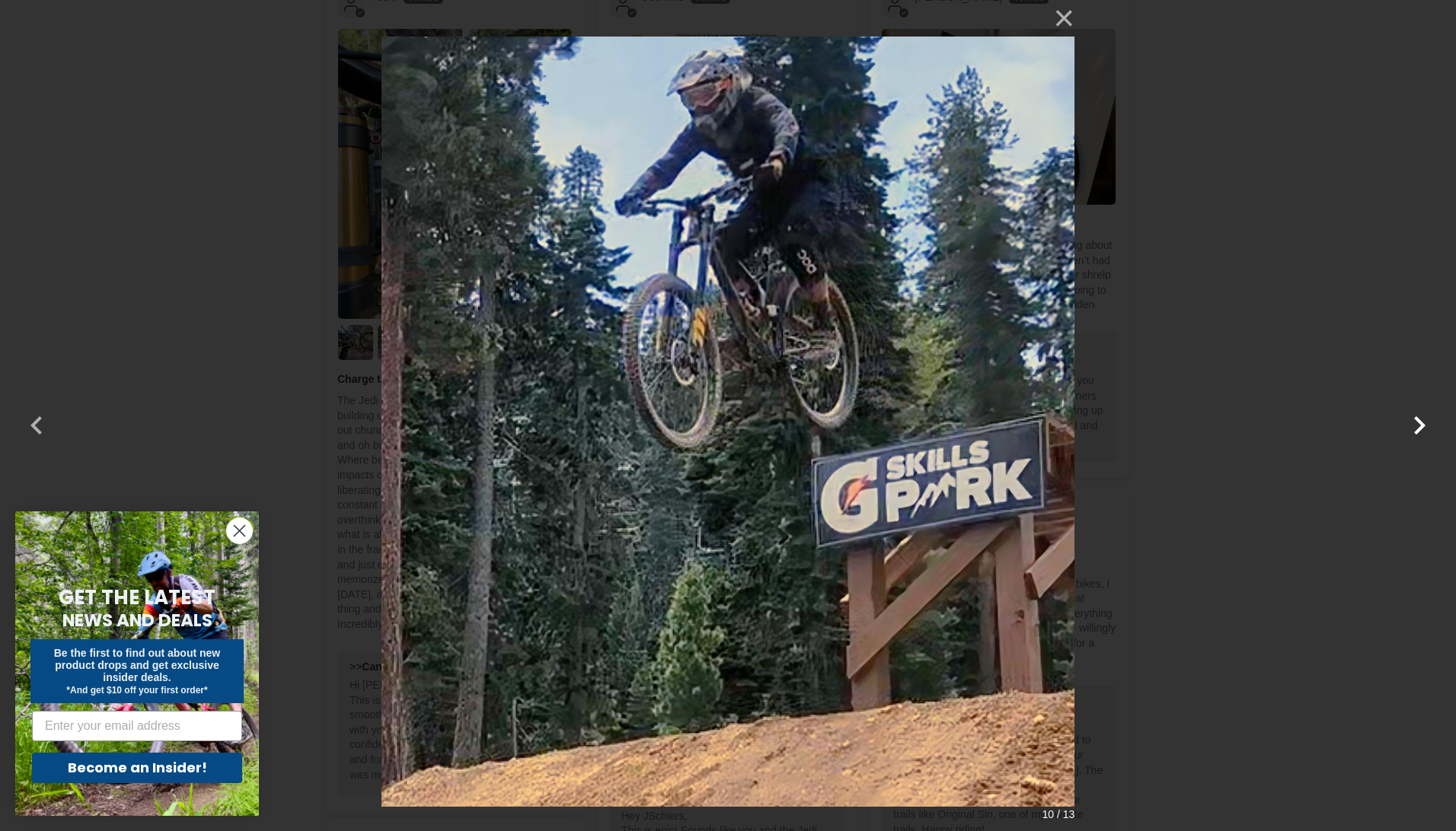
click at [1419, 432] on button "button" at bounding box center [1419, 415] width 36 height 36
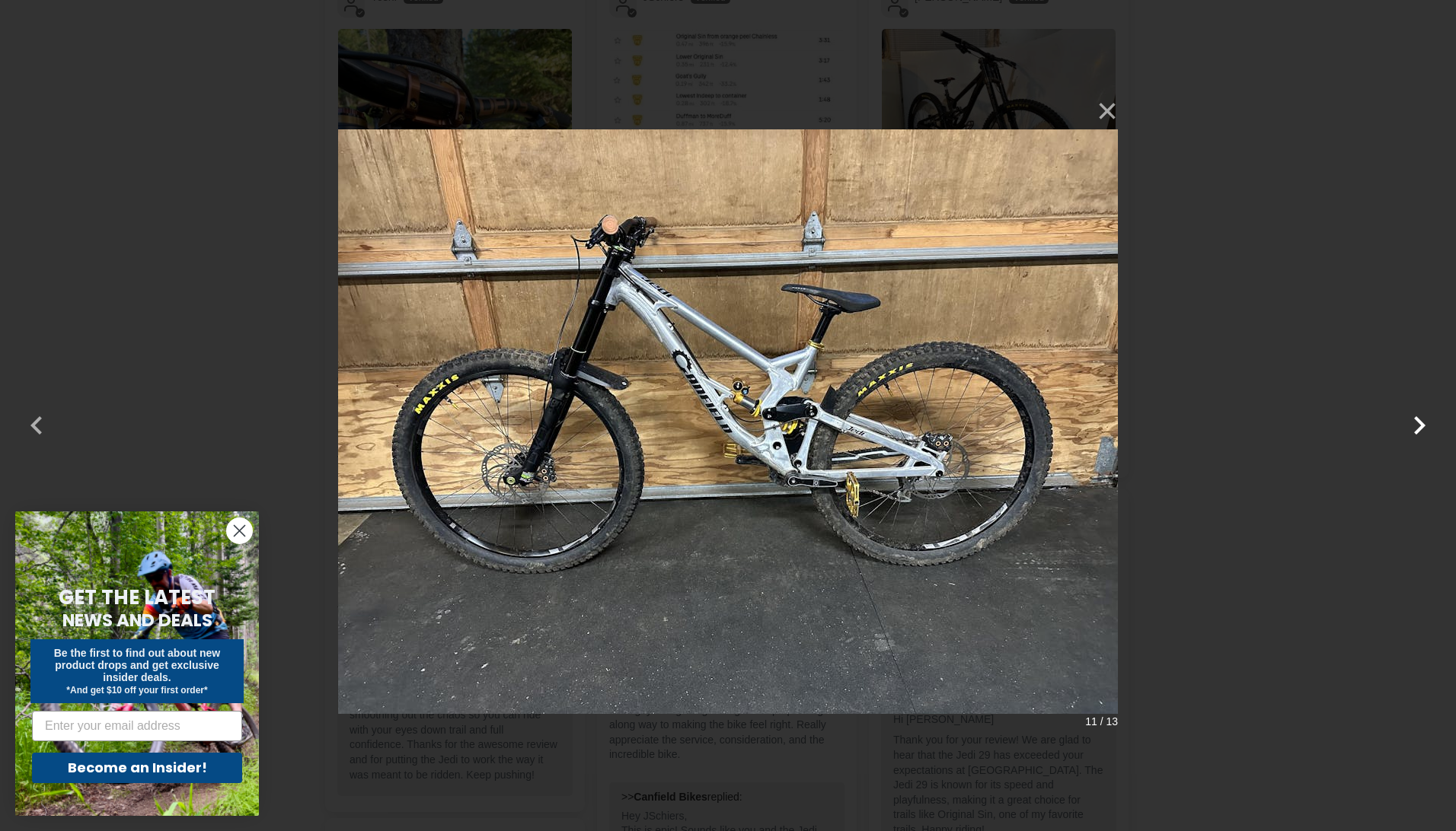
click at [1419, 432] on button "button" at bounding box center [1419, 415] width 36 height 36
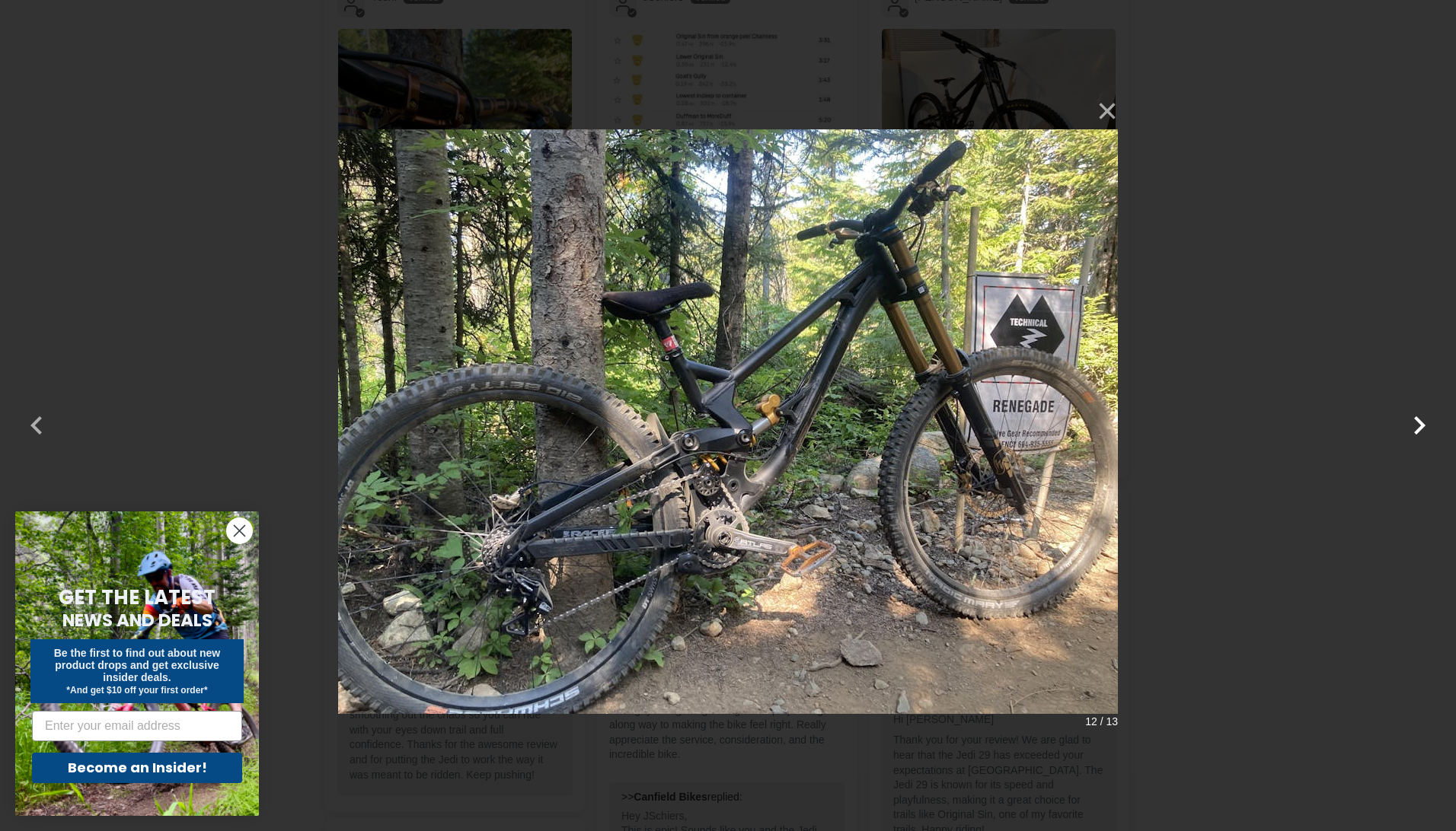
click at [1418, 432] on button "button" at bounding box center [1419, 415] width 36 height 36
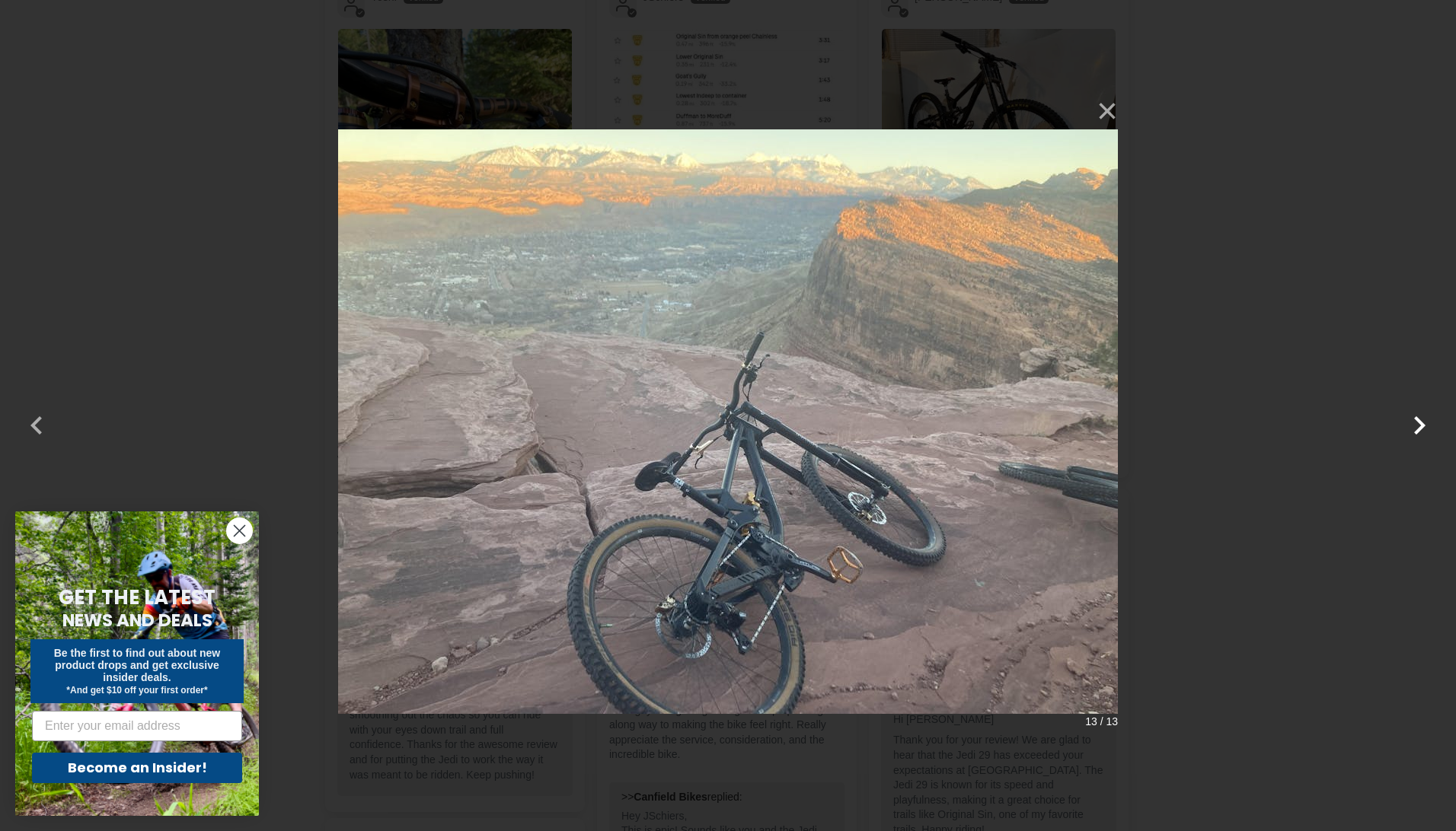
click at [1418, 432] on button "button" at bounding box center [1419, 415] width 36 height 36
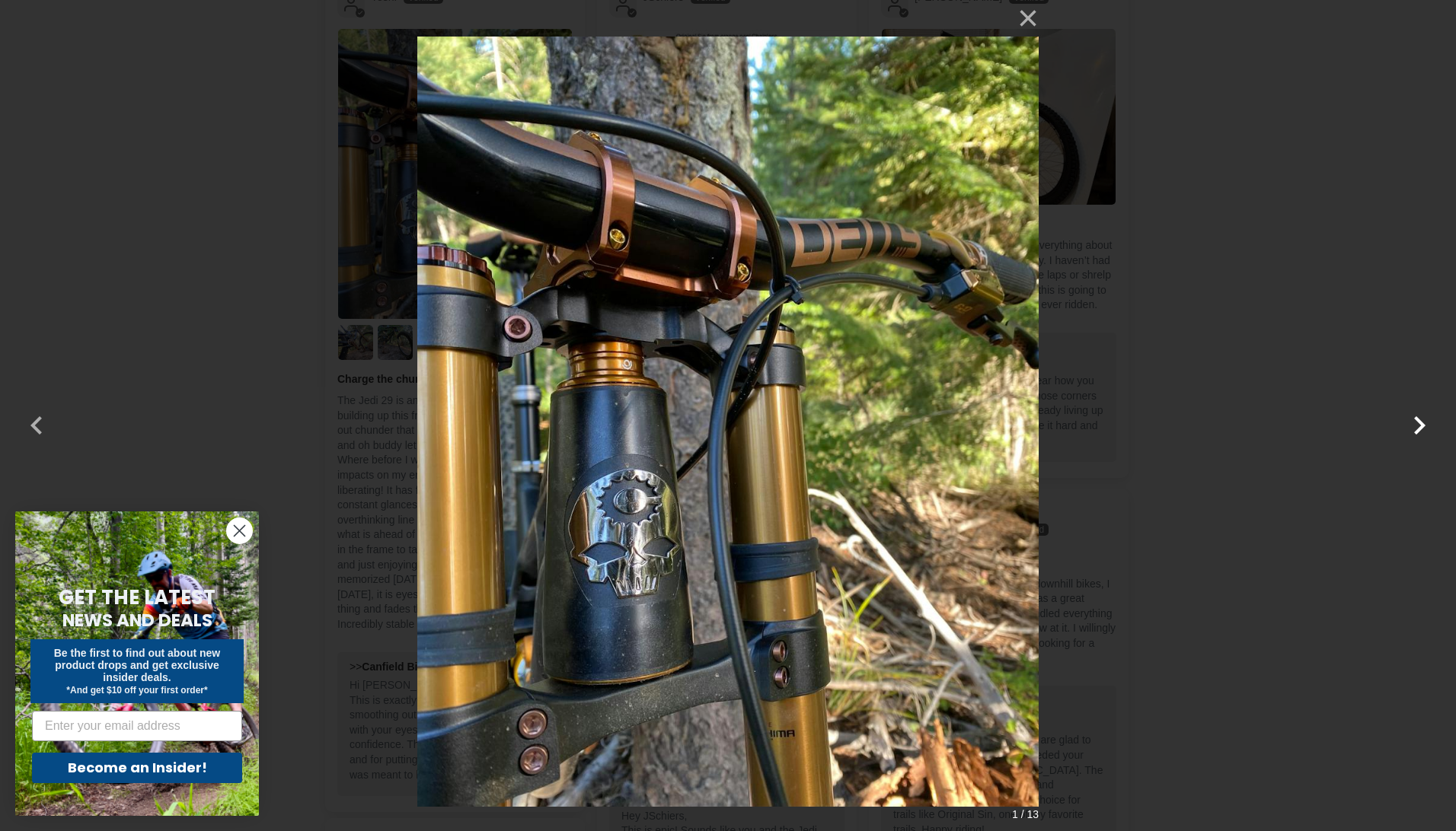
click at [1418, 432] on button "button" at bounding box center [1419, 415] width 36 height 36
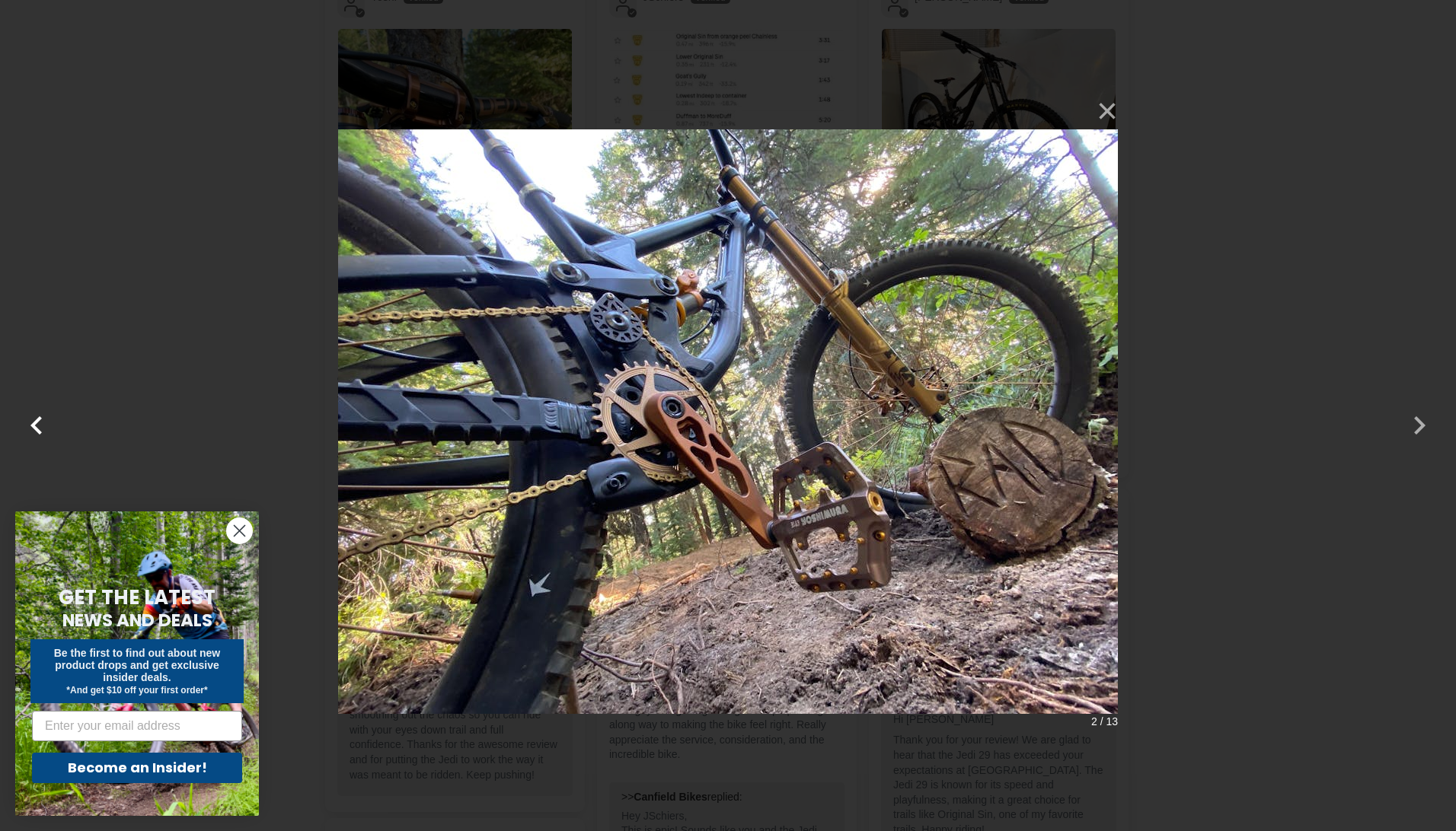
click at [35, 431] on button "button" at bounding box center [36, 415] width 36 height 36
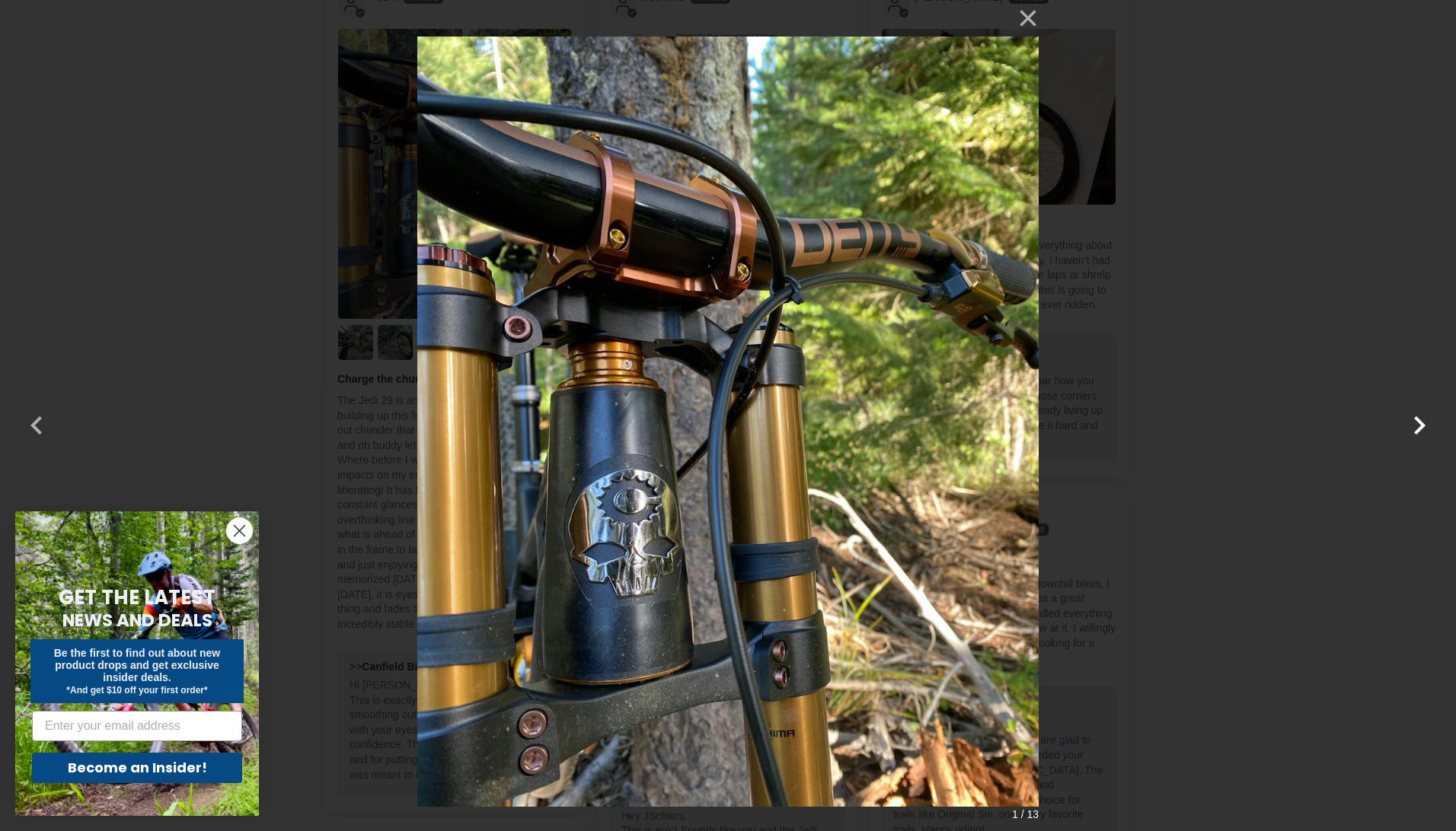
click at [1418, 427] on button "button" at bounding box center [1419, 415] width 36 height 36
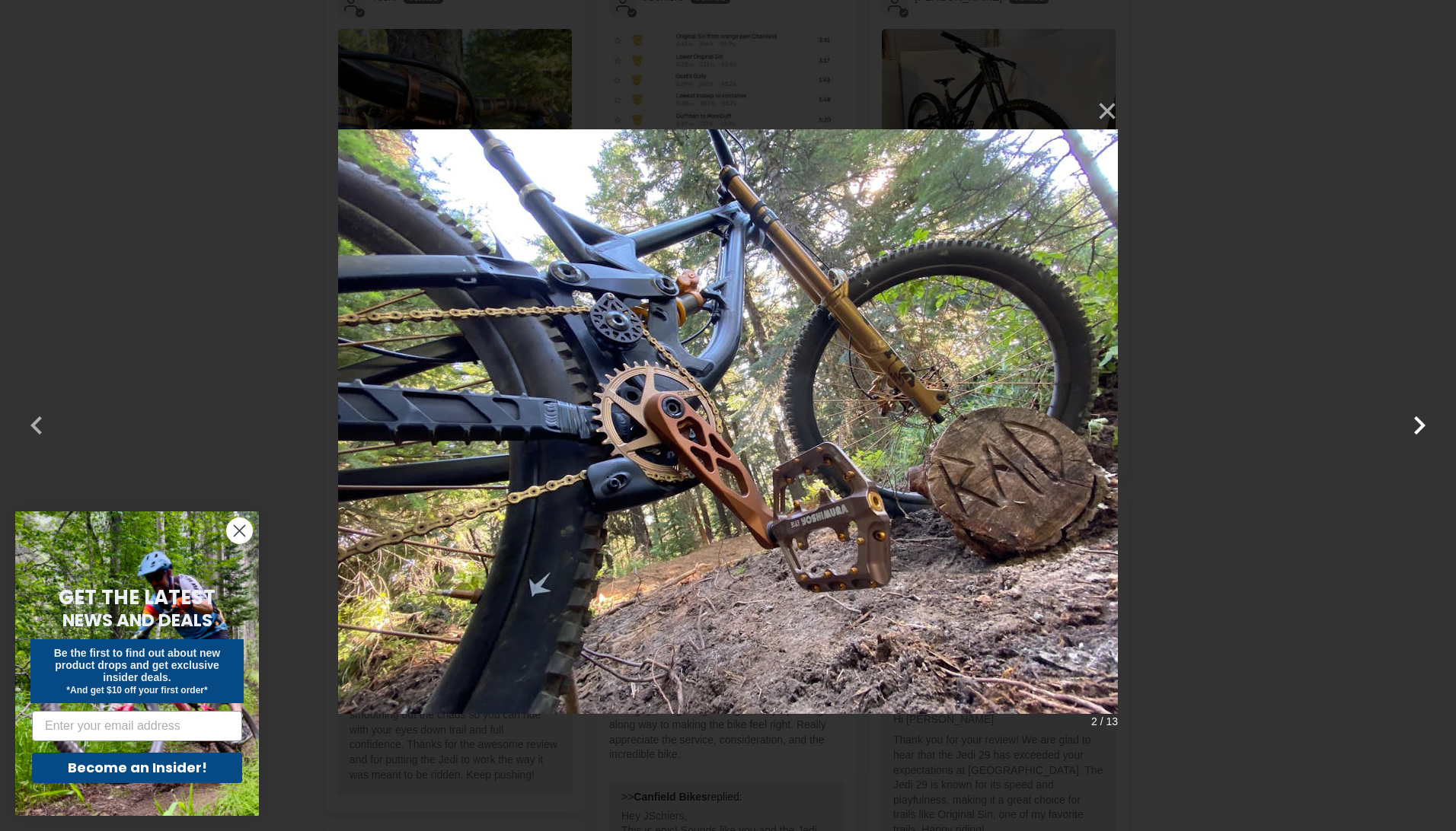
click at [1418, 427] on button "button" at bounding box center [1419, 415] width 36 height 36
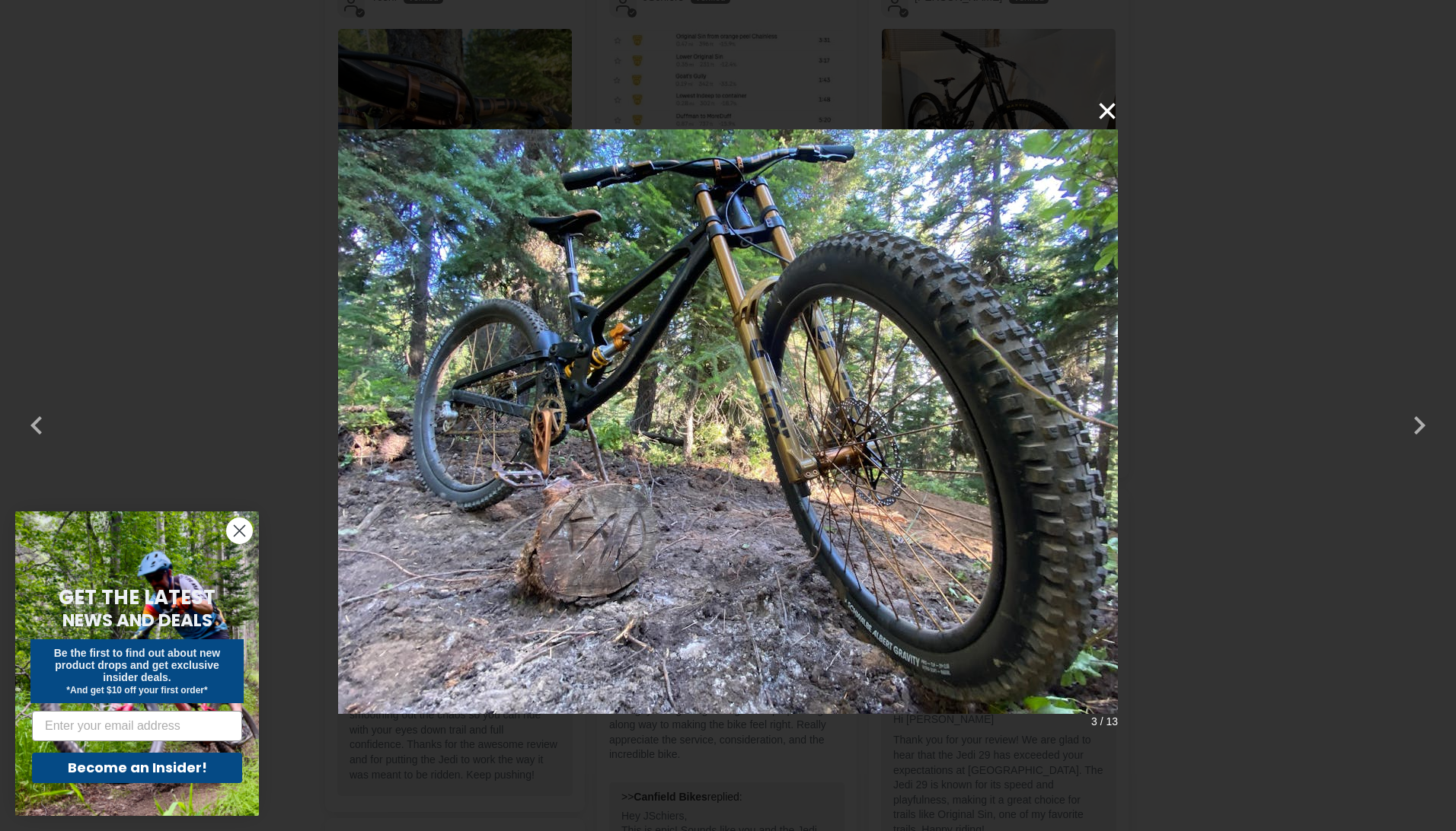
click at [1106, 104] on button "×" at bounding box center [1098, 111] width 36 height 36
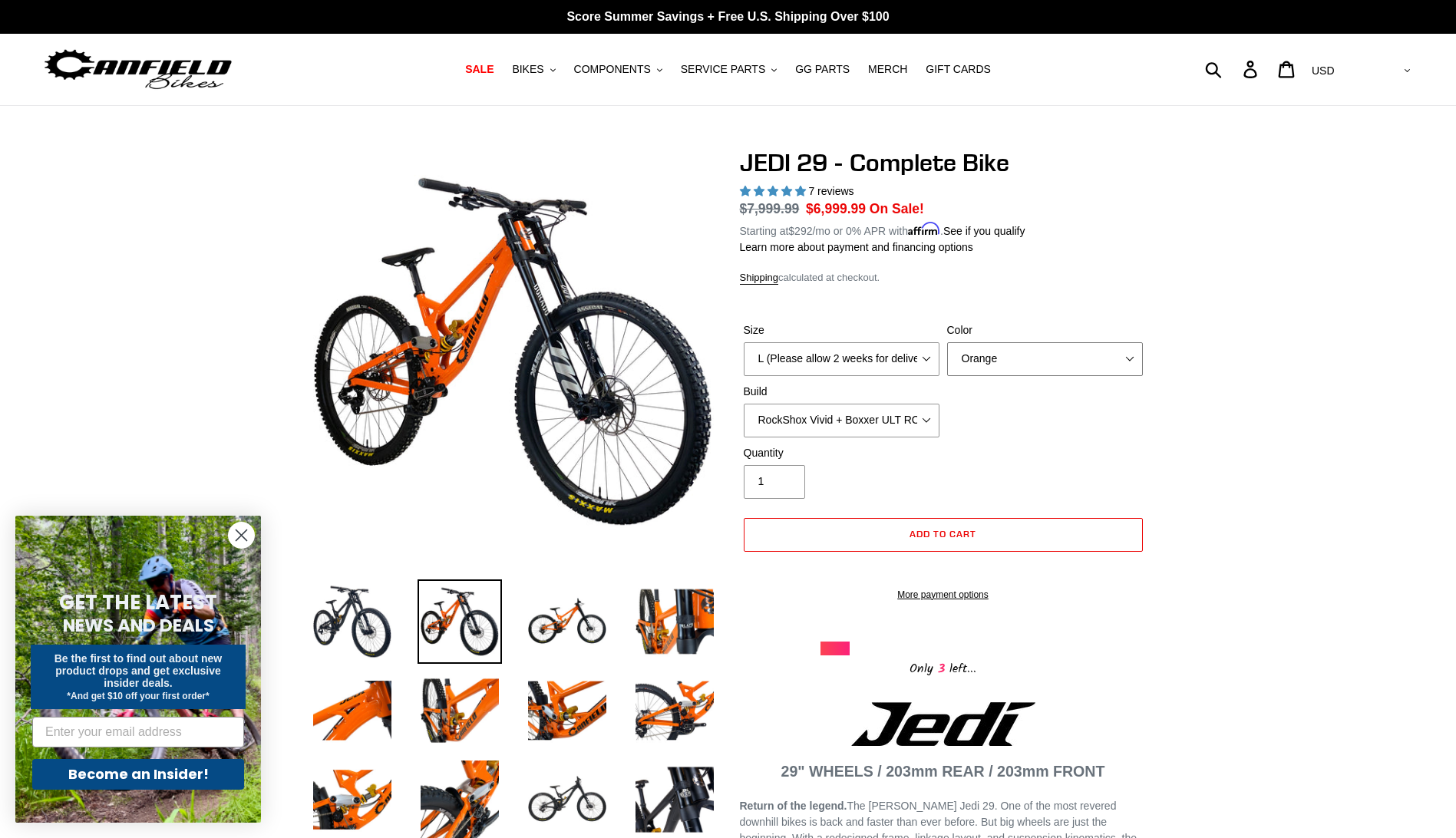
click at [1129, 354] on select "Orange Stealth Black Raw" at bounding box center [1045, 360] width 196 height 34
click at [947, 343] on select "Orange Stealth Black Raw" at bounding box center [1045, 360] width 196 height 34
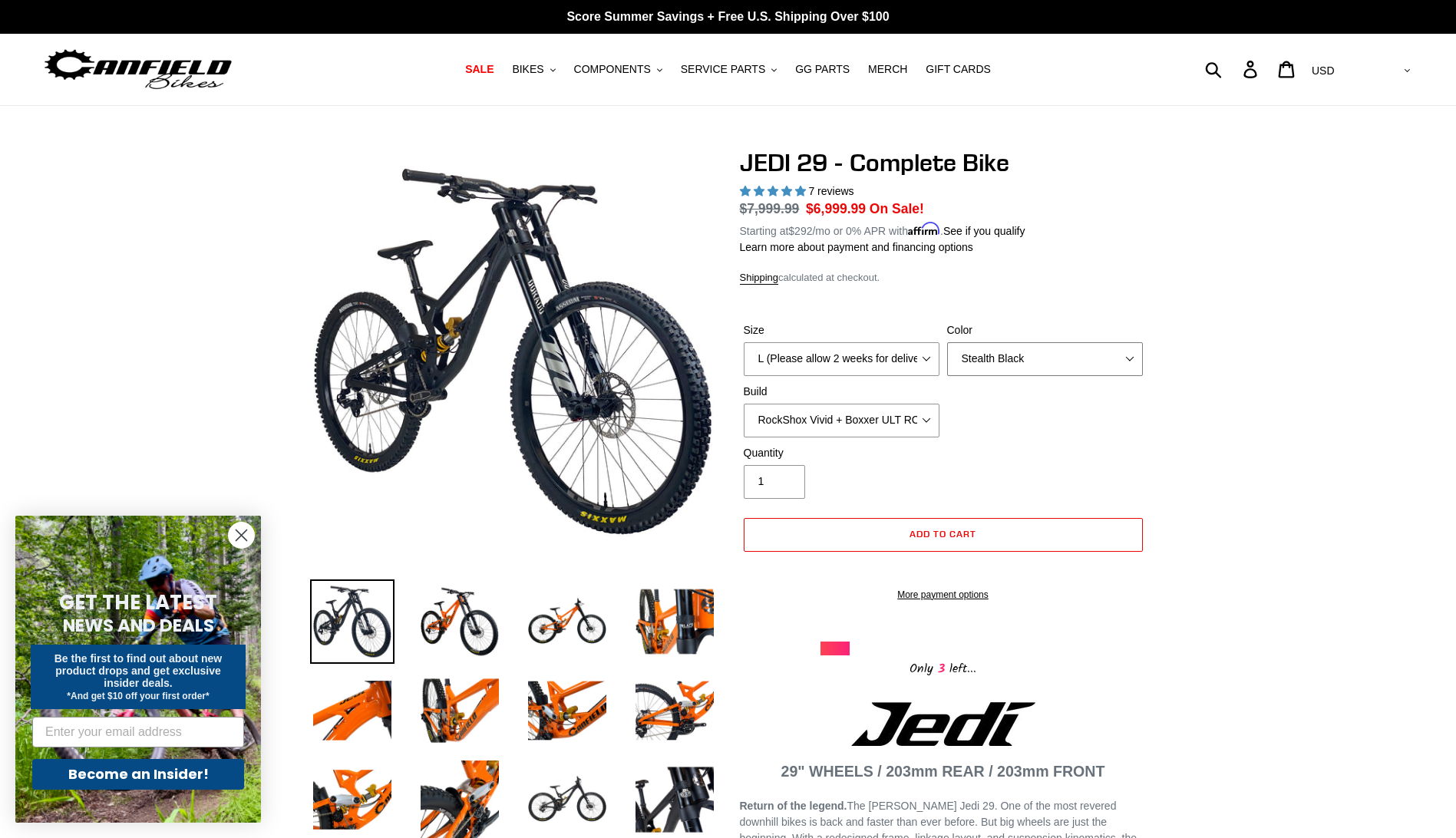
click at [1135, 361] on select "Orange Stealth Black Raw" at bounding box center [1045, 360] width 196 height 34
click at [947, 343] on select "Orange Stealth Black Raw" at bounding box center [1045, 360] width 196 height 34
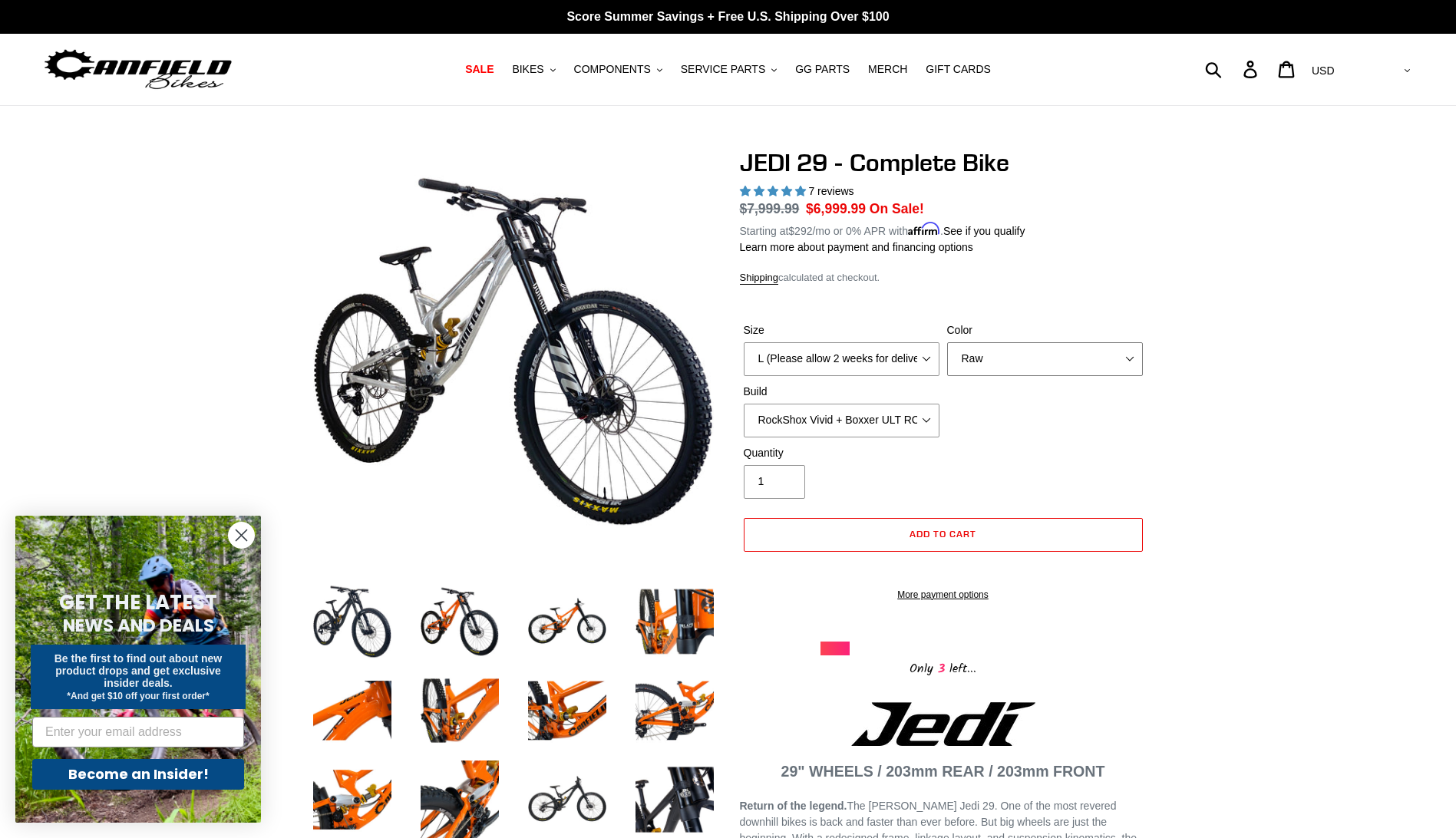
click at [1132, 360] on select "Orange Stealth Black Raw" at bounding box center [1045, 360] width 196 height 34
select select "Orange"
click at [947, 343] on select "Orange Stealth Black Raw" at bounding box center [1045, 360] width 196 height 34
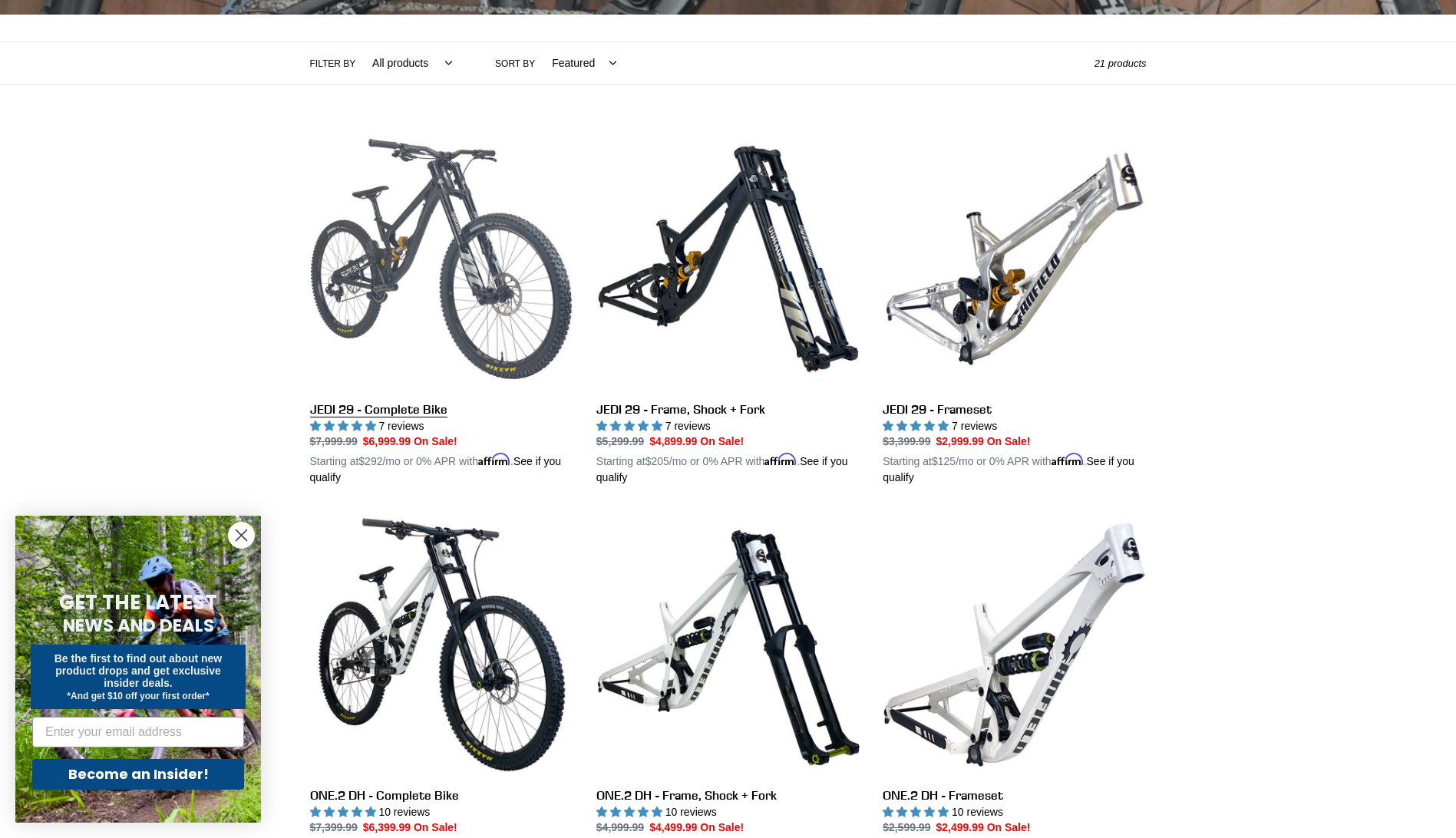
scroll to position [154, 0]
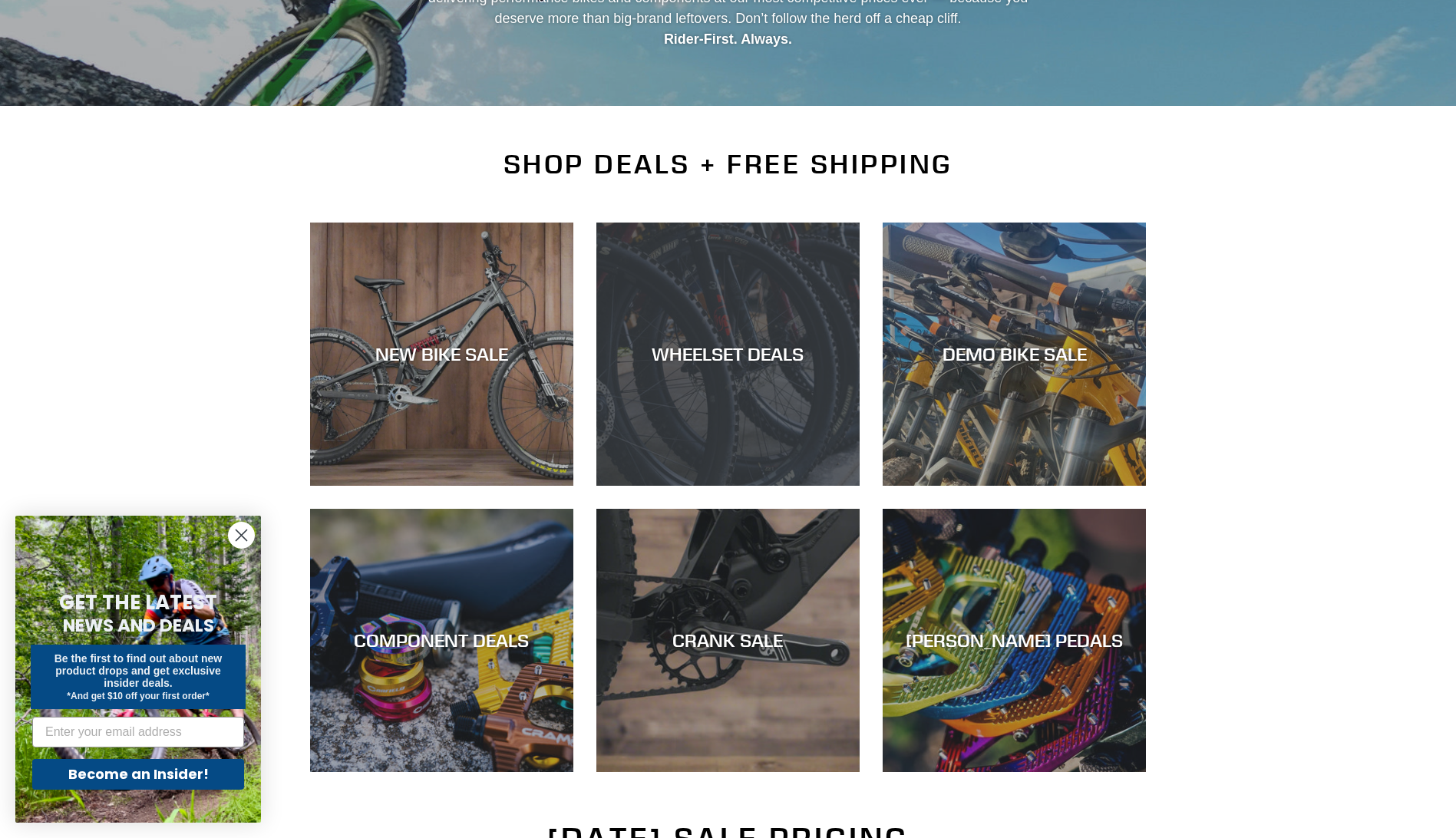
click at [760, 486] on div "WHEELSET DEALS" at bounding box center [728, 486] width 263 height 0
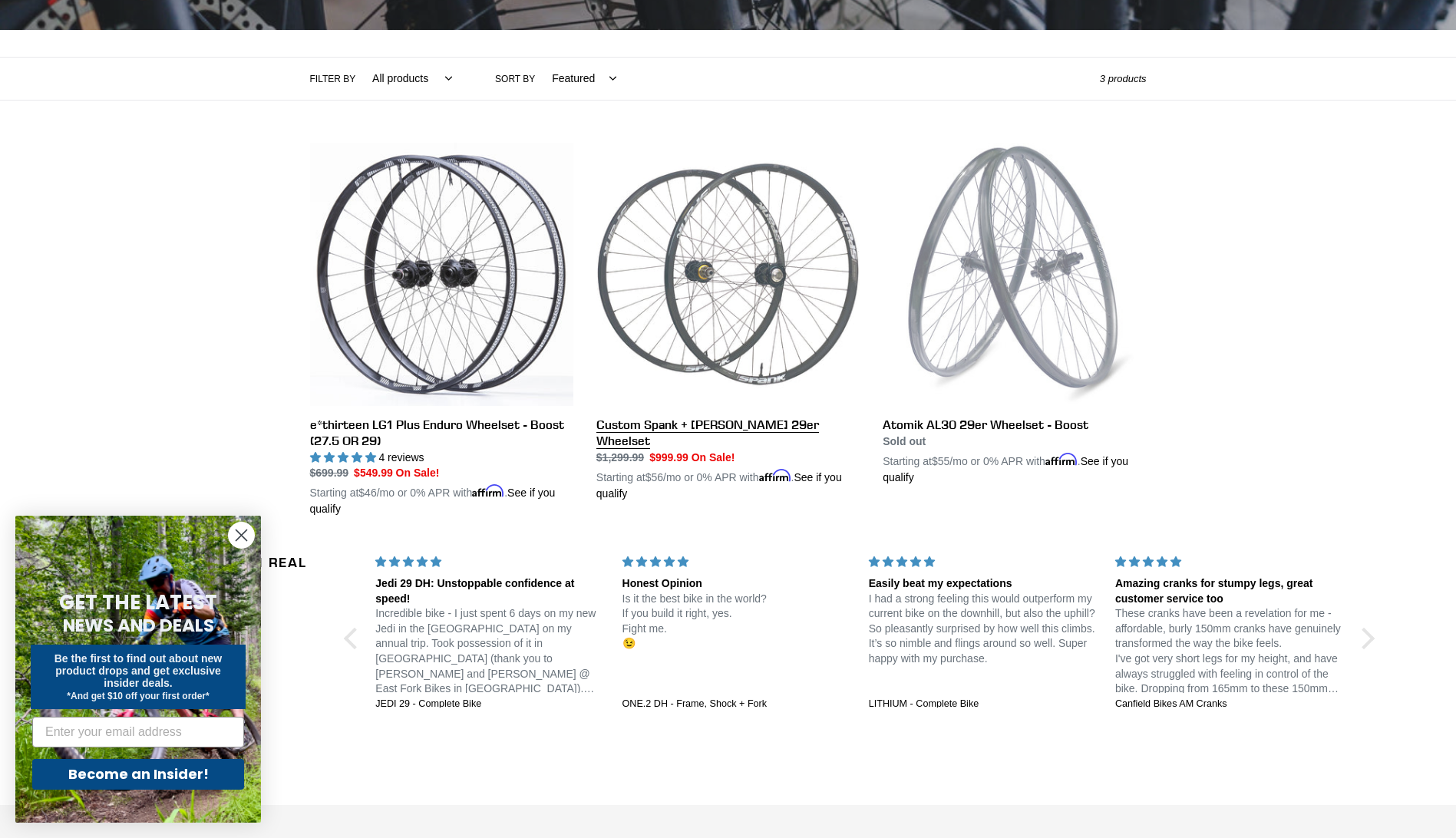
scroll to position [307, 0]
